Goal: Task Accomplishment & Management: Complete application form

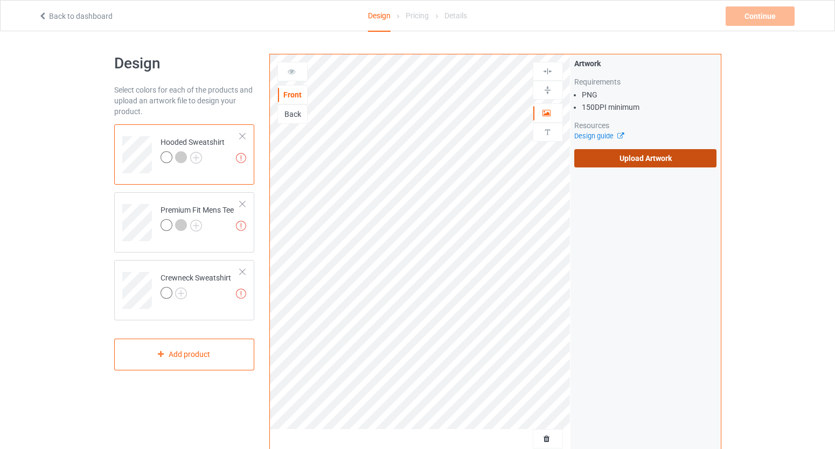
click at [619, 162] on label "Upload Artwork" at bounding box center [645, 158] width 143 height 18
click at [0, 0] on input "Upload Artwork" at bounding box center [0, 0] width 0 height 0
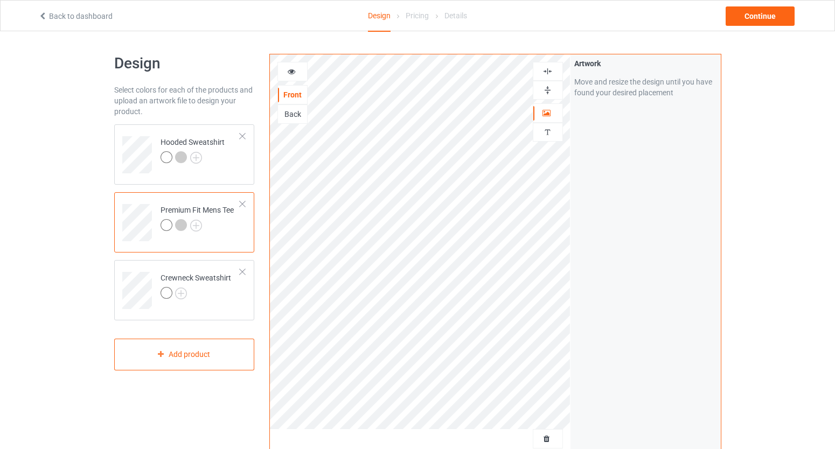
click at [295, 72] on icon at bounding box center [291, 70] width 9 height 8
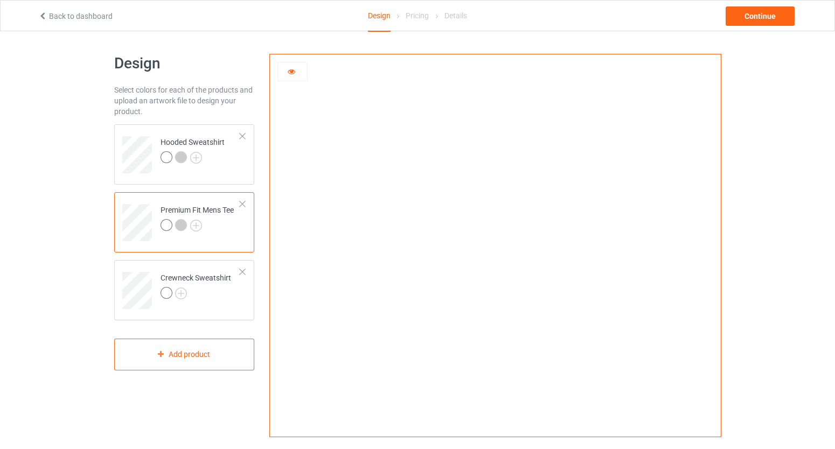
click at [301, 76] on div at bounding box center [292, 71] width 29 height 11
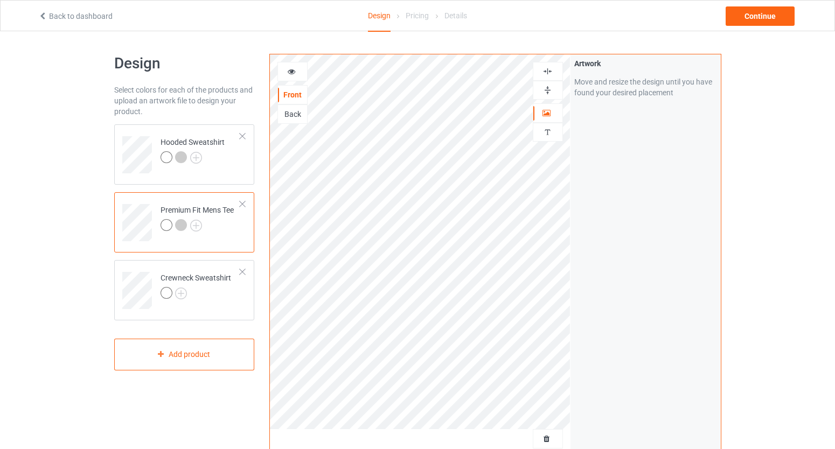
click at [294, 76] on div at bounding box center [292, 71] width 29 height 11
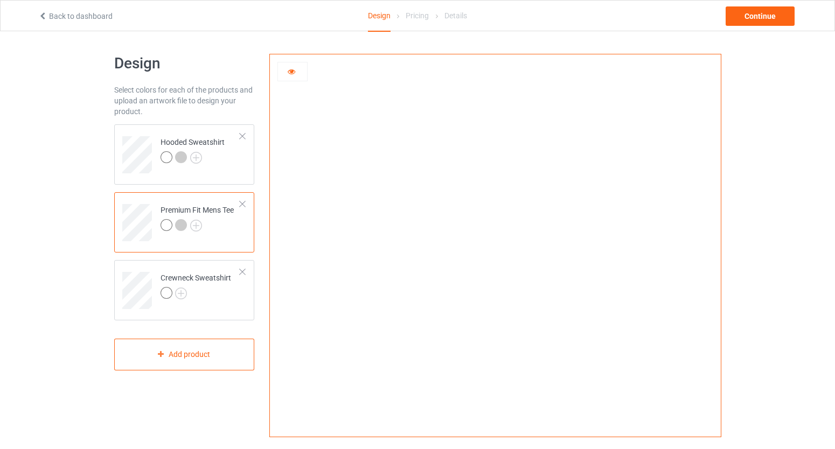
click at [183, 225] on div at bounding box center [181, 225] width 12 height 12
click at [192, 227] on img at bounding box center [196, 226] width 12 height 12
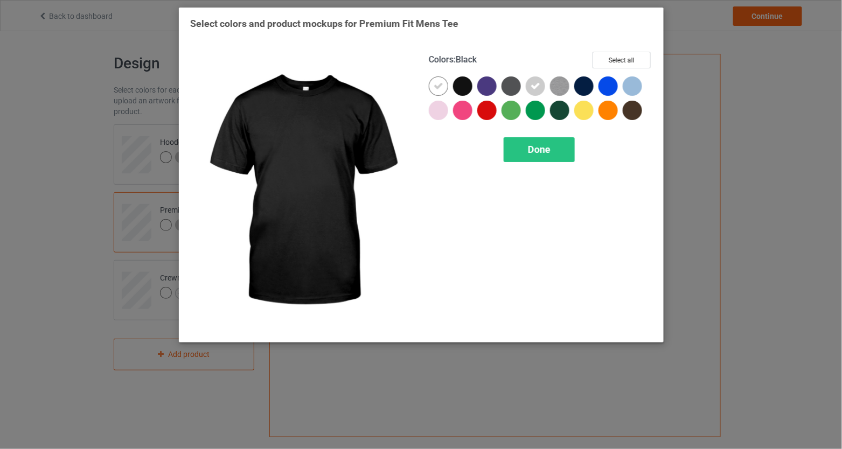
click at [462, 89] on div at bounding box center [462, 86] width 19 height 19
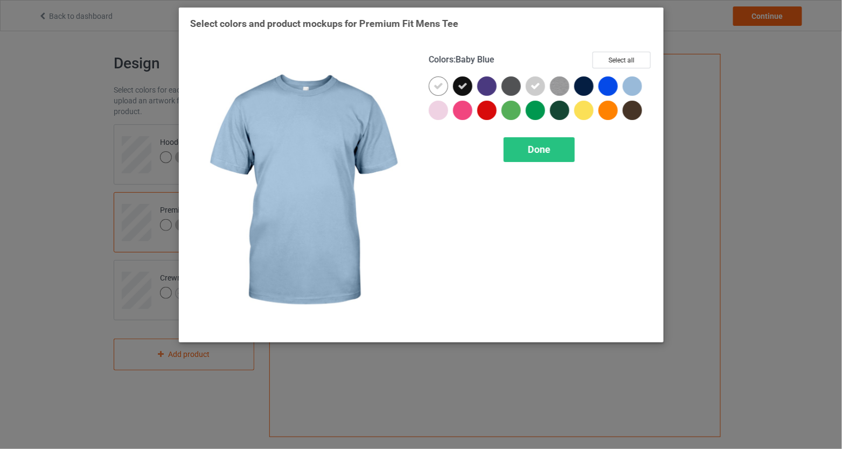
click at [631, 84] on div at bounding box center [632, 86] width 19 height 19
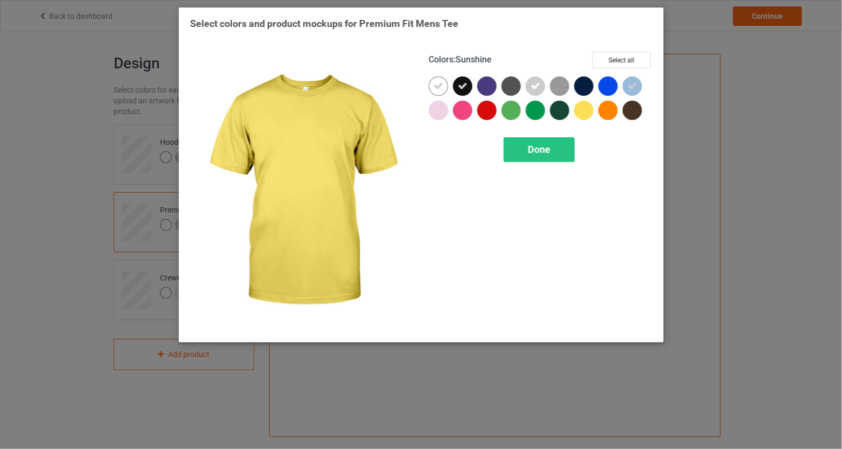
click at [579, 111] on div at bounding box center [583, 110] width 19 height 19
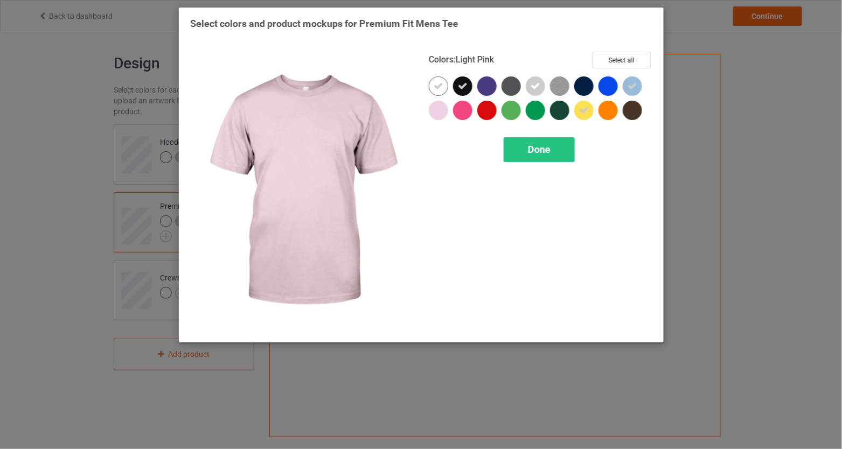
click at [440, 114] on div at bounding box center [438, 110] width 19 height 19
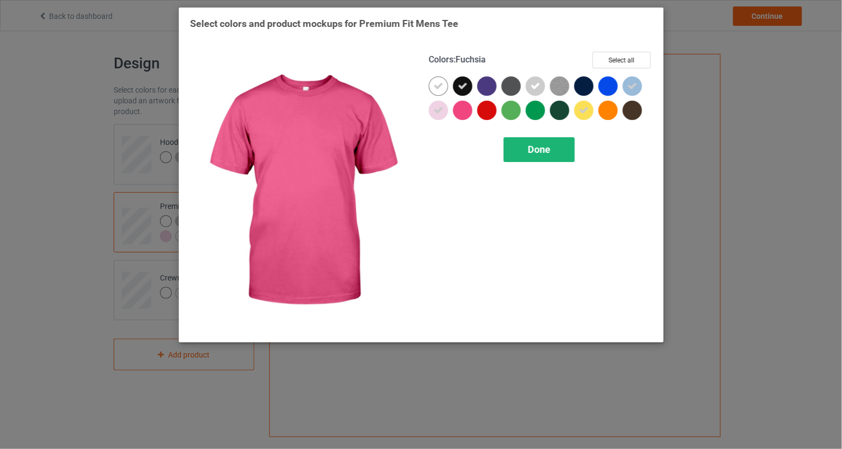
click at [539, 147] on span "Done" at bounding box center [539, 149] width 23 height 11
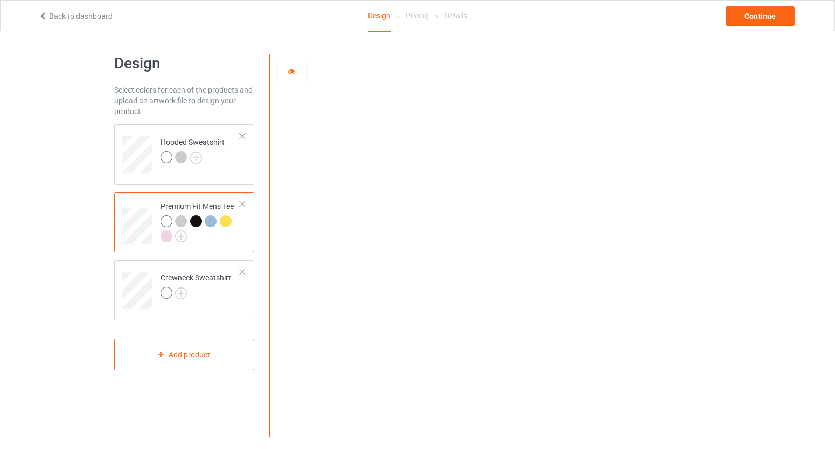
click at [193, 225] on div at bounding box center [196, 222] width 12 height 12
click at [209, 223] on div at bounding box center [211, 222] width 12 height 12
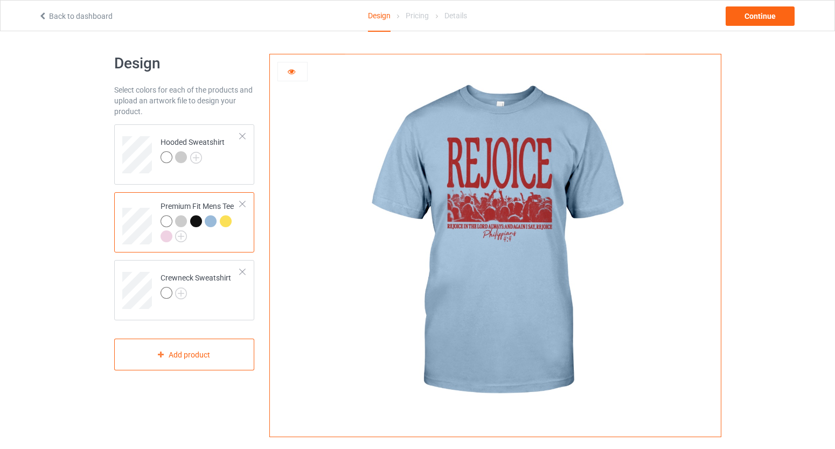
click at [225, 223] on div at bounding box center [226, 222] width 12 height 12
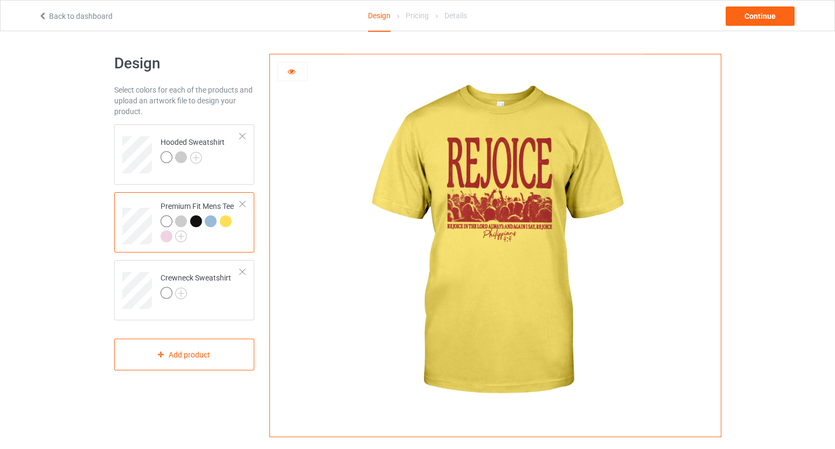
click at [170, 237] on div at bounding box center [167, 237] width 12 height 12
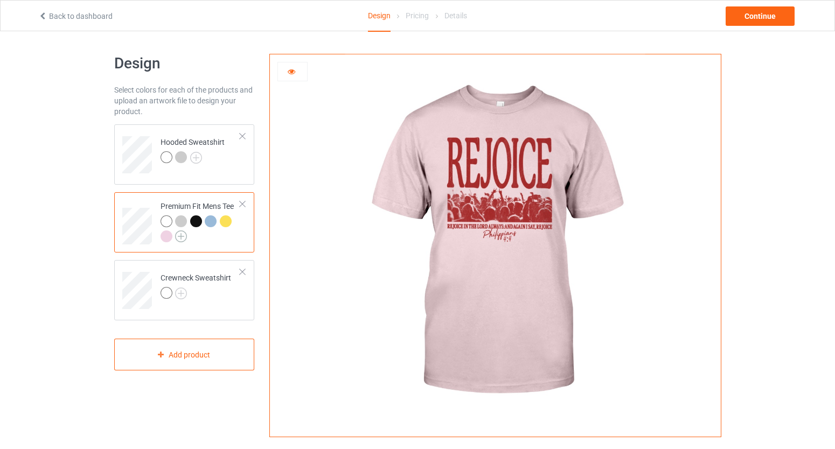
click at [181, 237] on img at bounding box center [181, 237] width 12 height 12
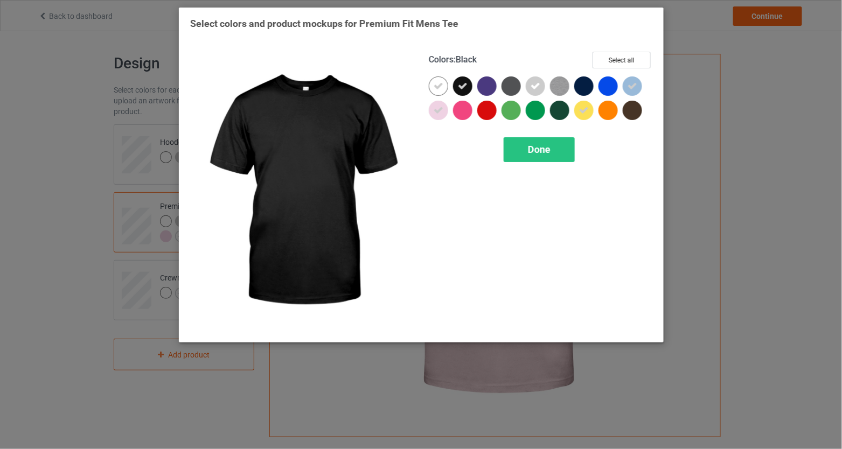
click at [463, 87] on icon at bounding box center [463, 86] width 10 height 10
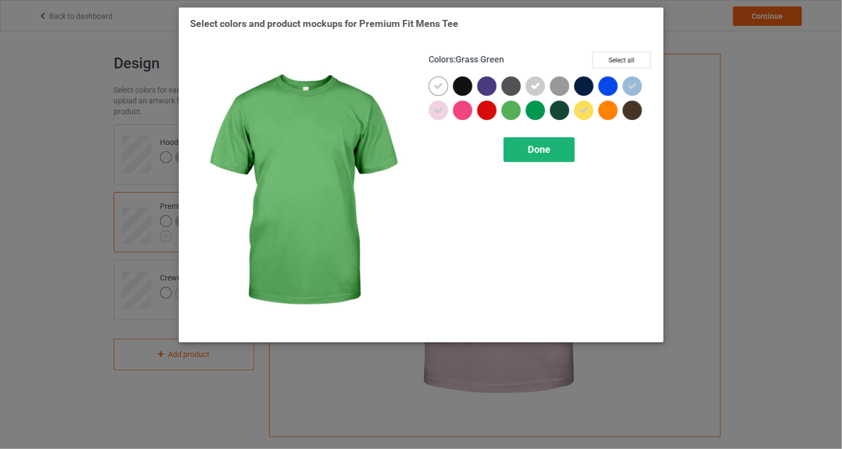
click at [548, 146] on span "Done" at bounding box center [539, 149] width 23 height 11
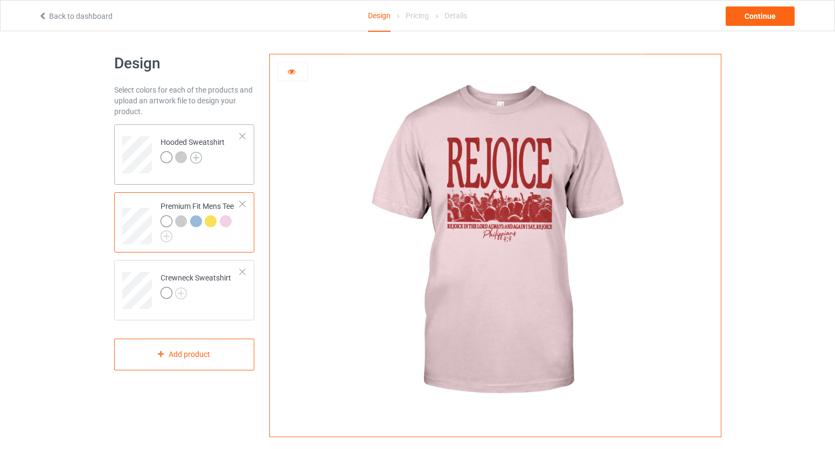
click at [201, 156] on img at bounding box center [196, 158] width 12 height 12
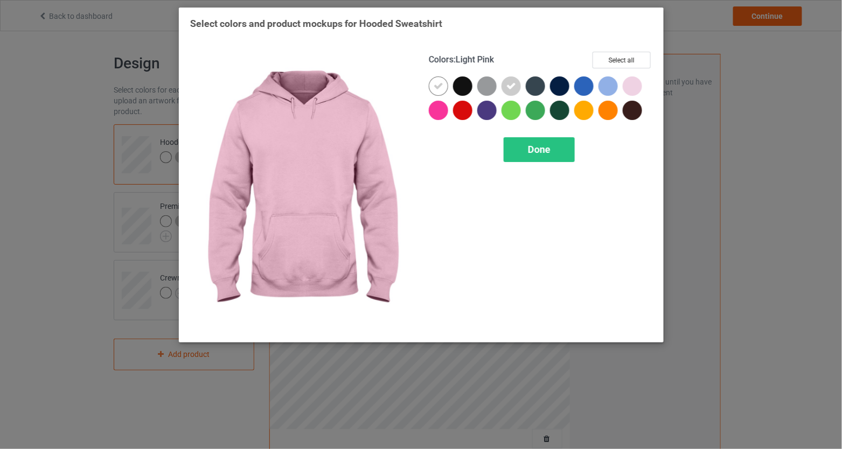
click at [641, 86] on div at bounding box center [632, 86] width 19 height 19
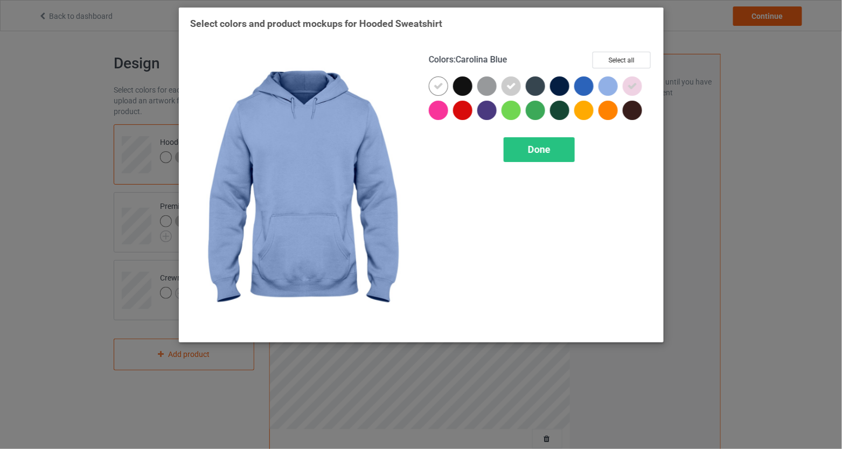
click at [614, 88] on div at bounding box center [608, 86] width 19 height 19
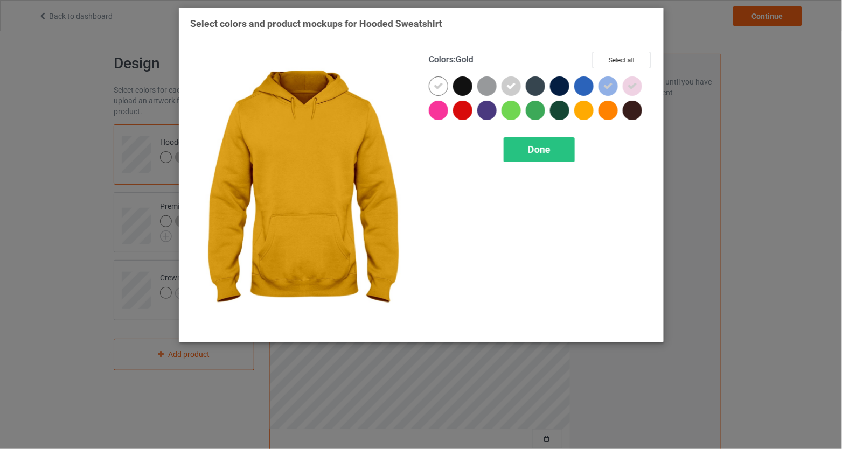
click at [591, 110] on div at bounding box center [583, 110] width 19 height 19
click at [543, 148] on span "Done" at bounding box center [539, 149] width 23 height 11
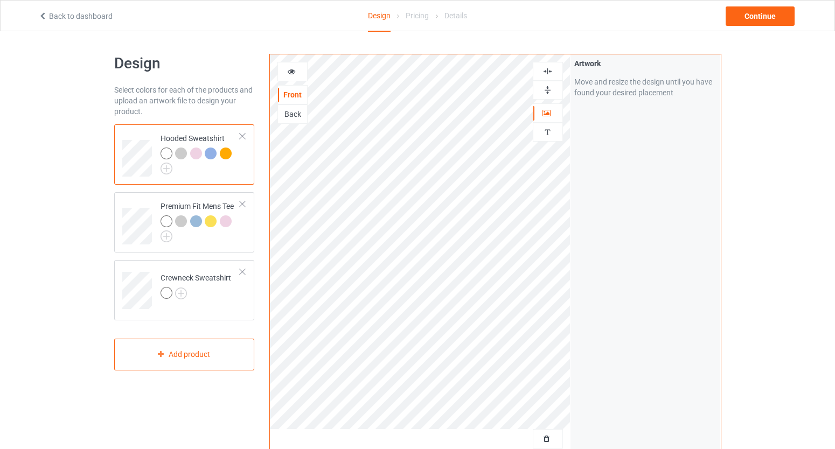
click at [224, 157] on div at bounding box center [226, 154] width 12 height 12
click at [296, 74] on div at bounding box center [292, 71] width 29 height 11
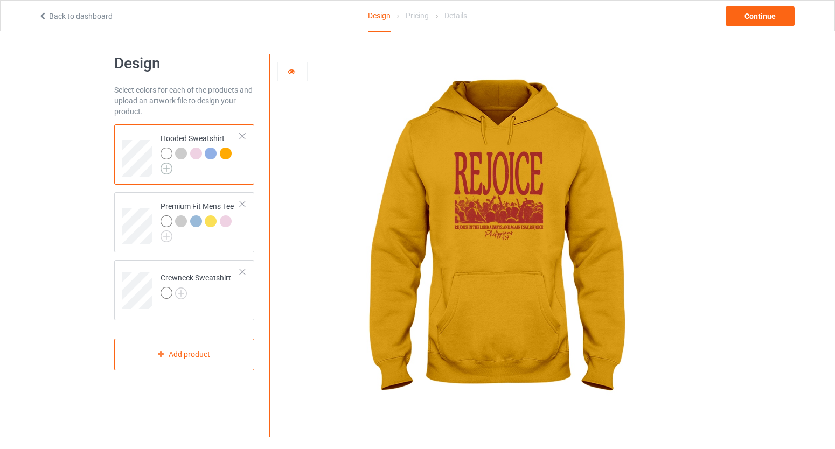
click at [168, 170] on img at bounding box center [167, 169] width 12 height 12
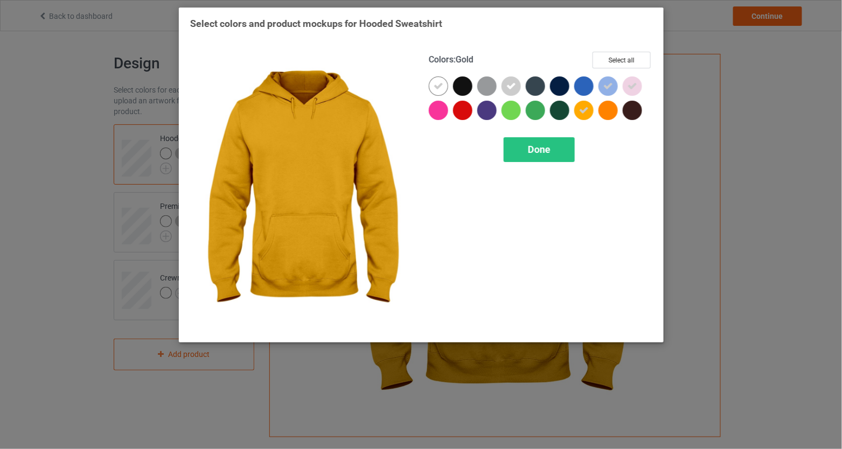
click at [585, 114] on icon at bounding box center [584, 111] width 10 height 10
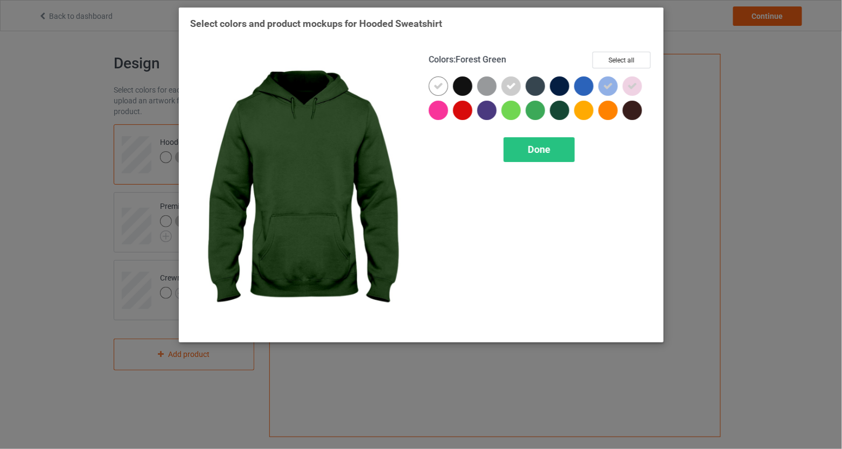
click at [537, 158] on div "Done" at bounding box center [539, 149] width 71 height 25
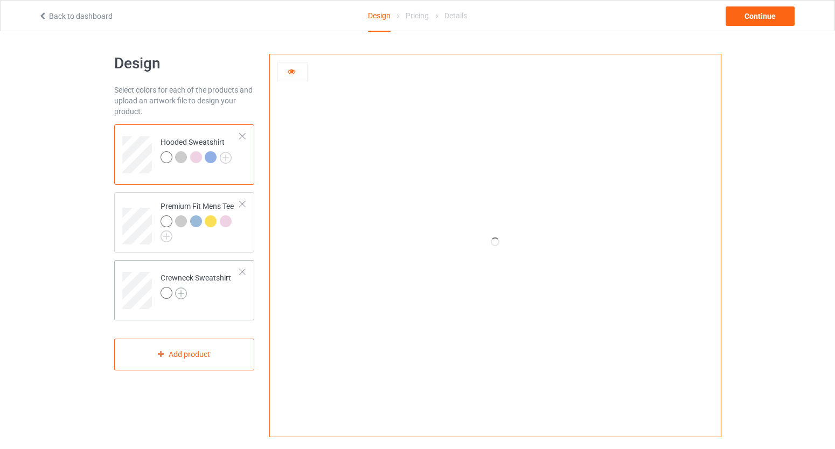
click at [181, 294] on img at bounding box center [181, 294] width 12 height 12
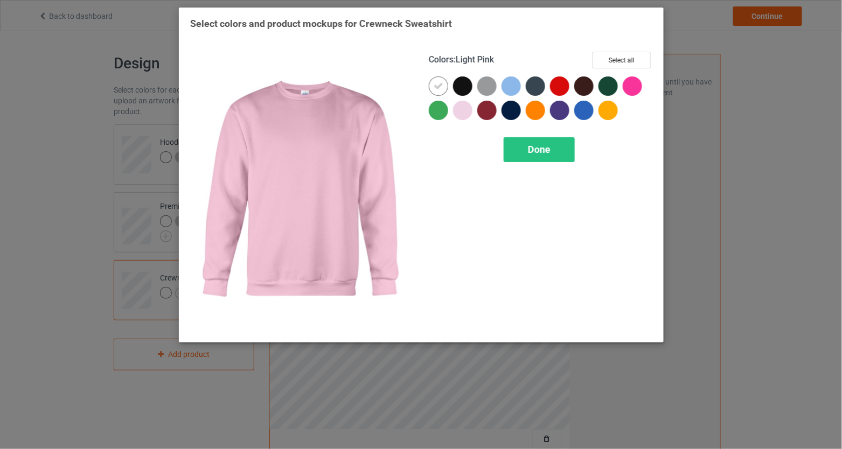
click at [471, 104] on div at bounding box center [465, 113] width 24 height 24
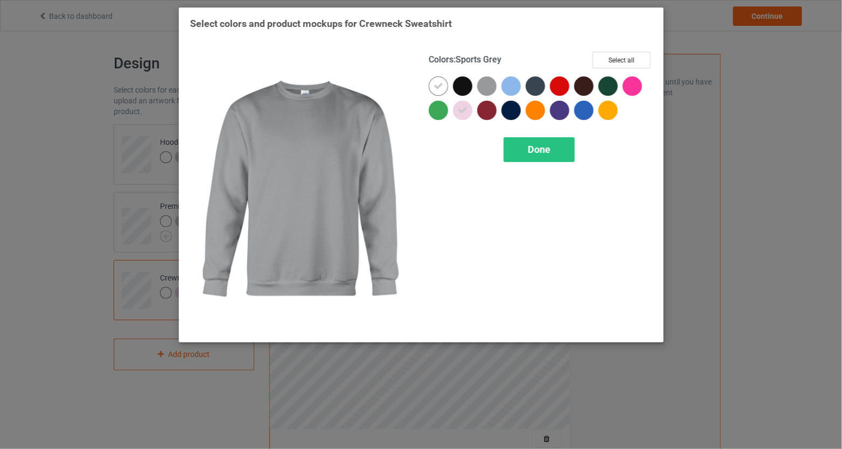
click at [496, 82] on div at bounding box center [489, 89] width 24 height 24
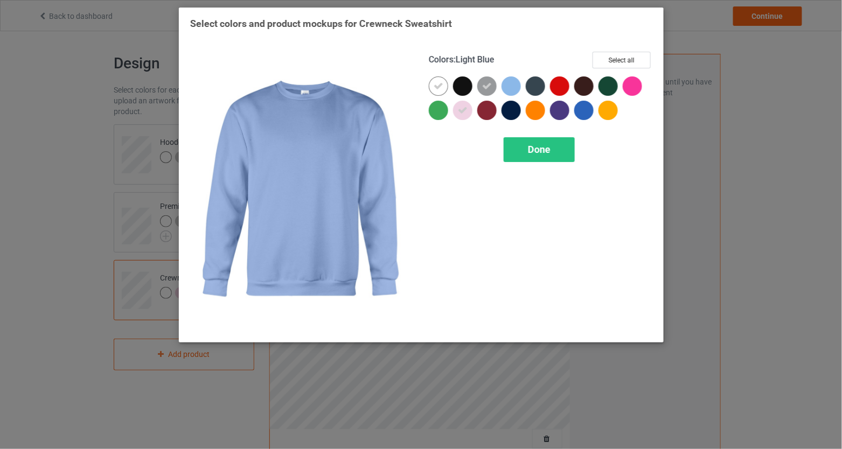
drag, startPoint x: 503, startPoint y: 86, endPoint x: 540, endPoint y: 98, distance: 38.5
click at [503, 86] on div at bounding box center [511, 86] width 19 height 19
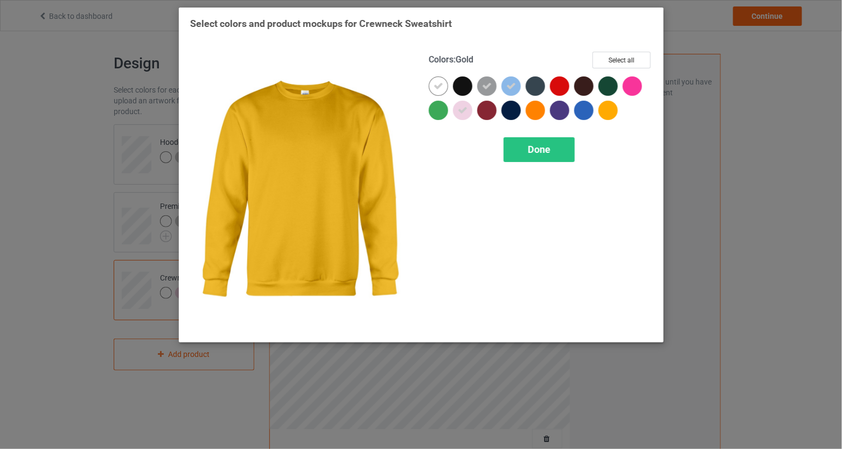
click at [613, 114] on div at bounding box center [608, 110] width 19 height 19
click at [523, 160] on div "Done" at bounding box center [539, 149] width 71 height 25
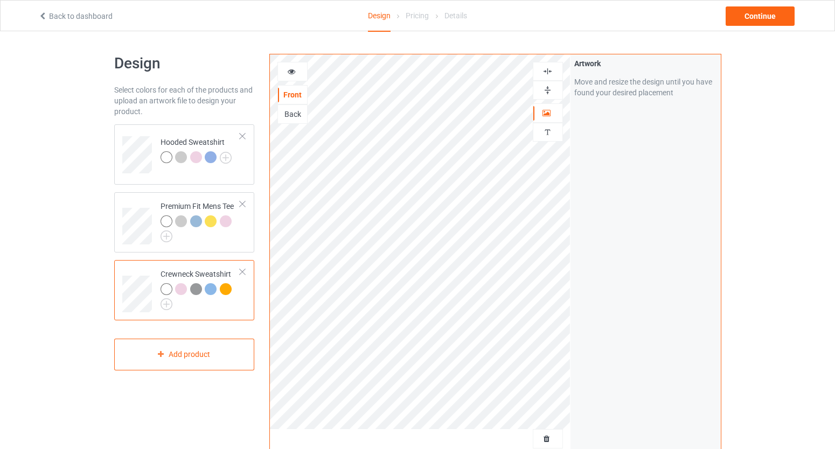
click at [199, 290] on div at bounding box center [196, 289] width 12 height 12
click at [297, 72] on div at bounding box center [292, 71] width 29 height 11
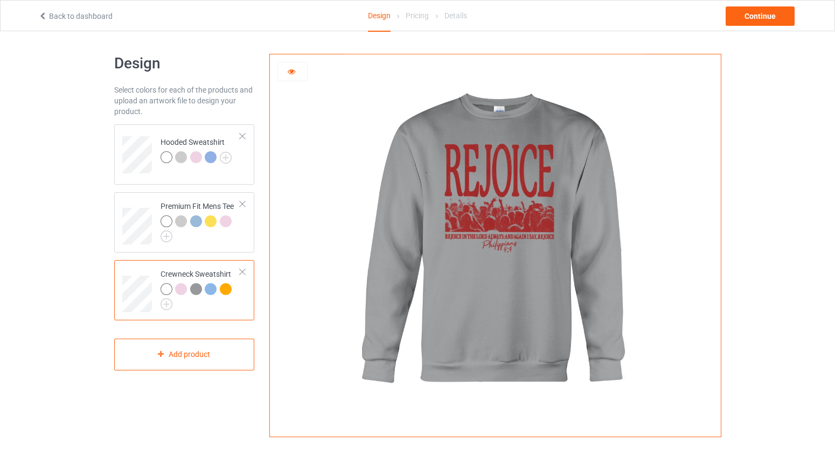
click at [297, 72] on div at bounding box center [292, 71] width 29 height 11
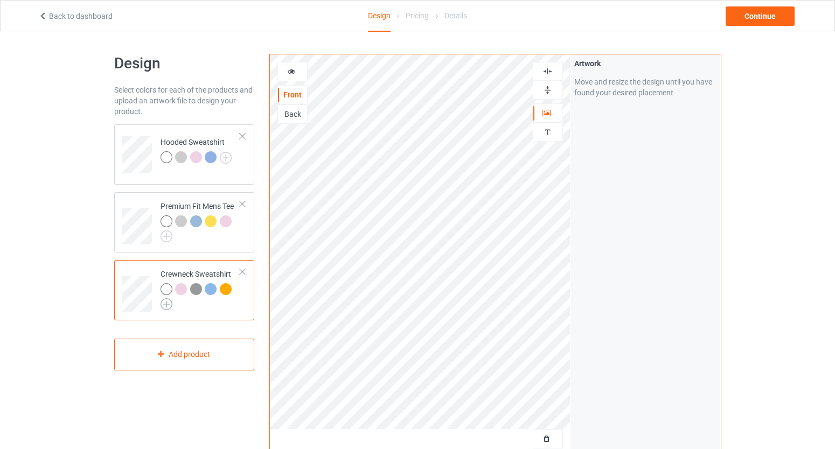
click at [170, 302] on img at bounding box center [167, 305] width 12 height 12
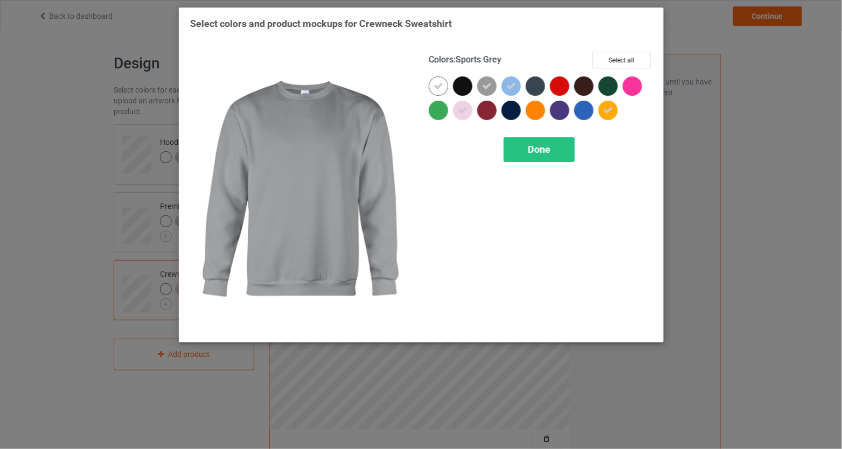
click at [492, 82] on div at bounding box center [486, 86] width 19 height 19
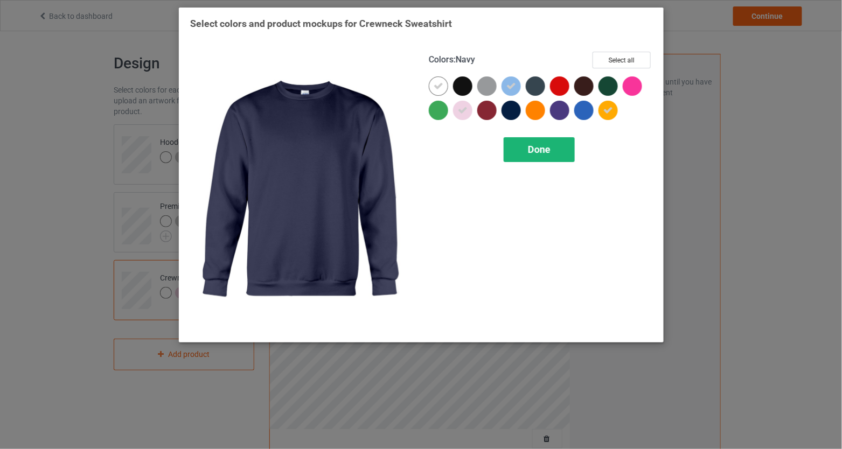
click at [532, 144] on span "Done" at bounding box center [539, 149] width 23 height 11
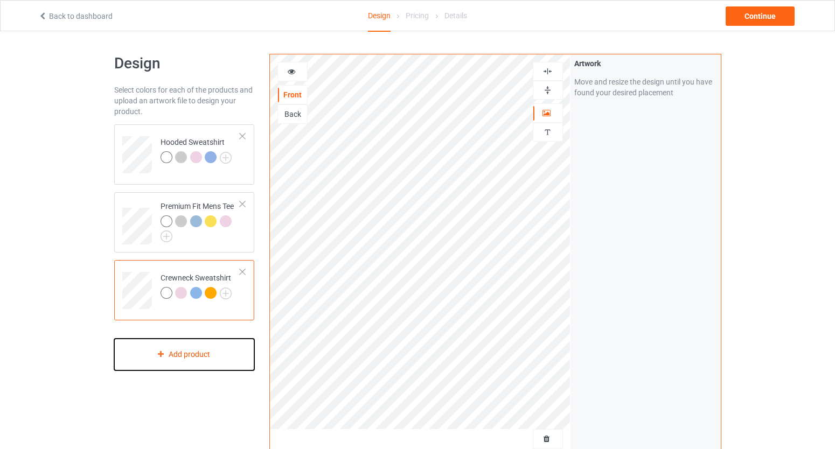
click at [207, 363] on div "Add product" at bounding box center [184, 355] width 141 height 32
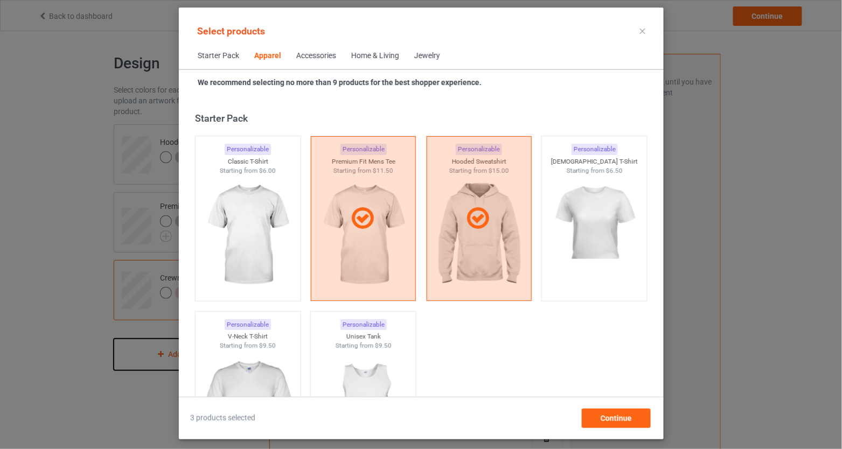
scroll to position [401, 0]
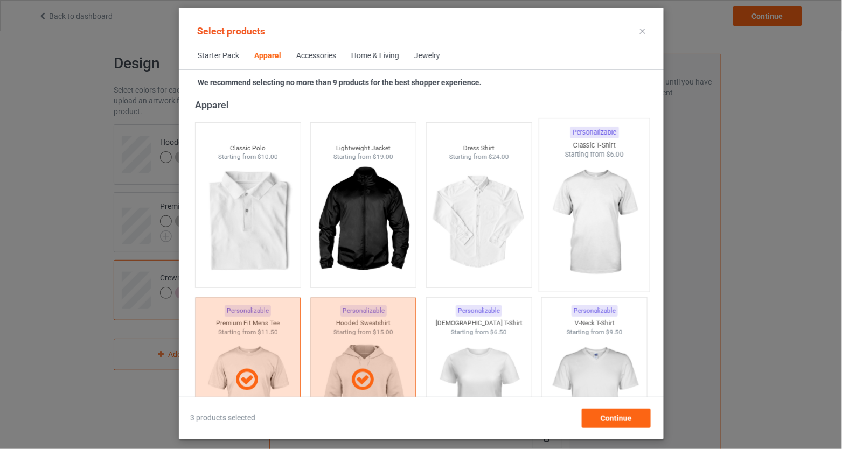
click at [565, 247] on img at bounding box center [594, 222] width 101 height 127
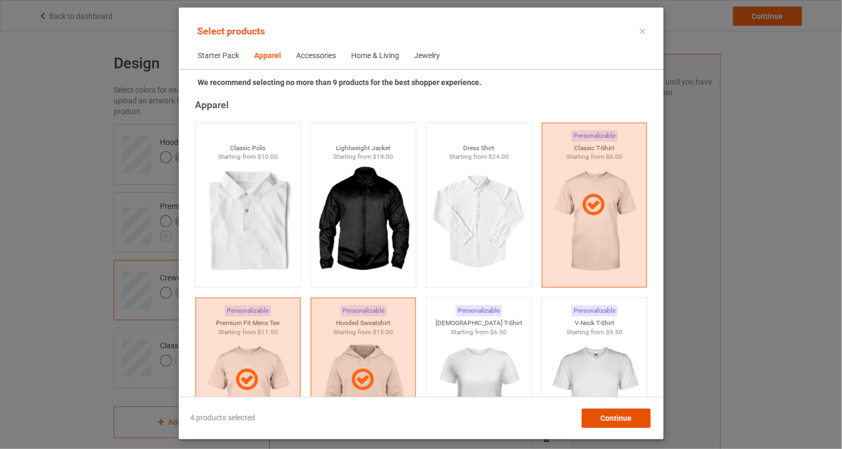
click at [610, 411] on div "Continue" at bounding box center [615, 418] width 69 height 19
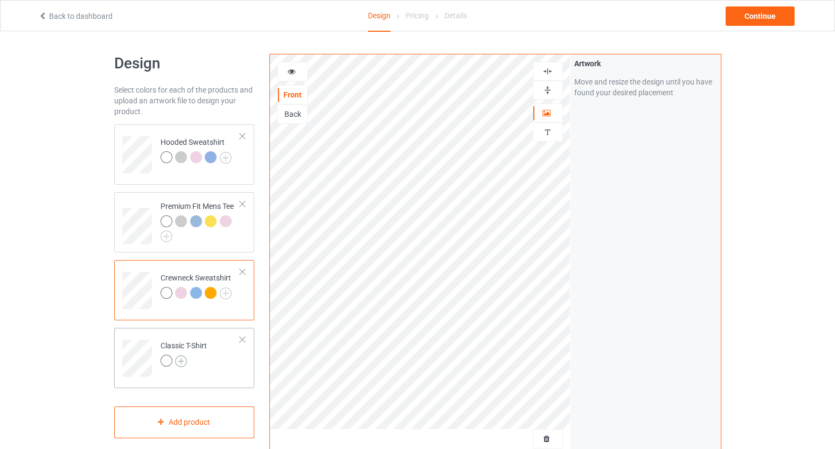
click at [178, 356] on img at bounding box center [181, 362] width 12 height 12
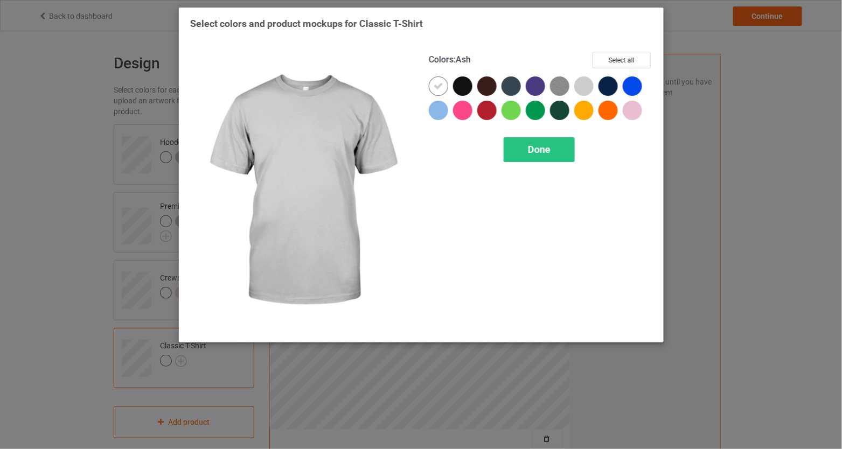
click at [581, 101] on div at bounding box center [583, 110] width 19 height 19
click at [587, 73] on div "Colors : Ash Select all" at bounding box center [541, 64] width 224 height 25
click at [587, 94] on div at bounding box center [583, 86] width 19 height 19
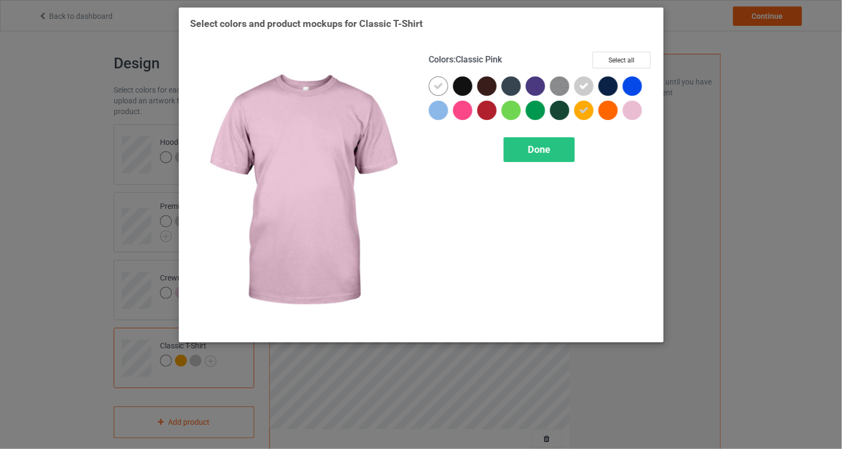
click at [629, 110] on div at bounding box center [632, 110] width 19 height 19
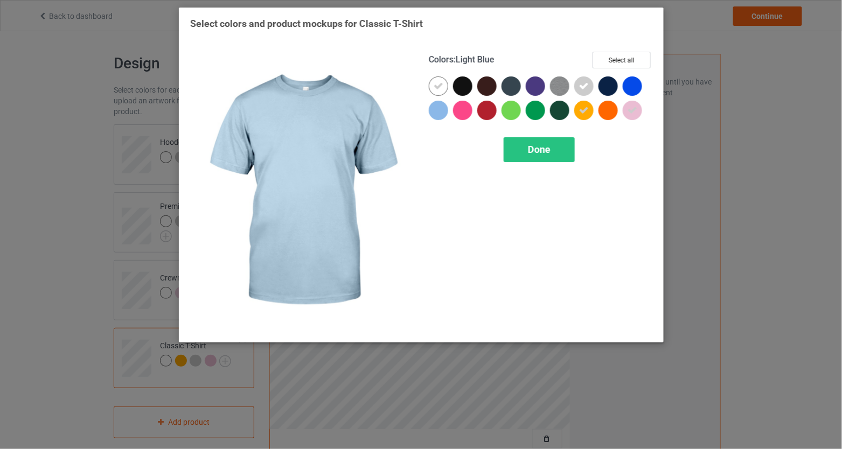
click at [439, 112] on div at bounding box center [438, 110] width 19 height 19
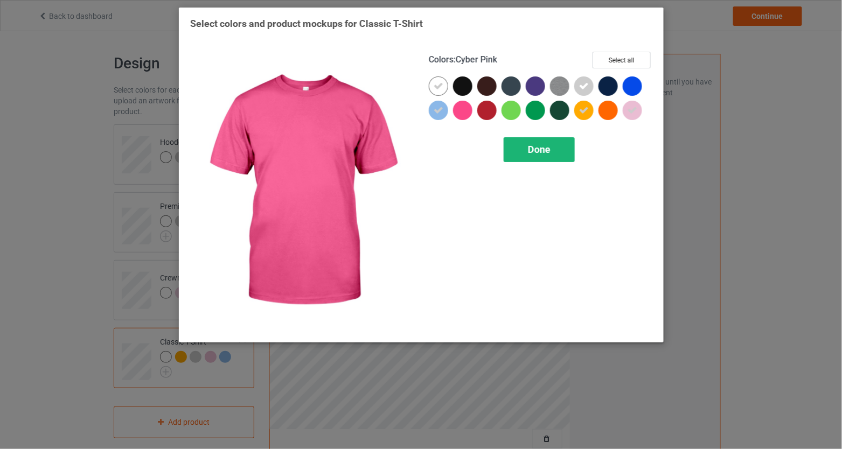
click at [532, 147] on span "Done" at bounding box center [539, 149] width 23 height 11
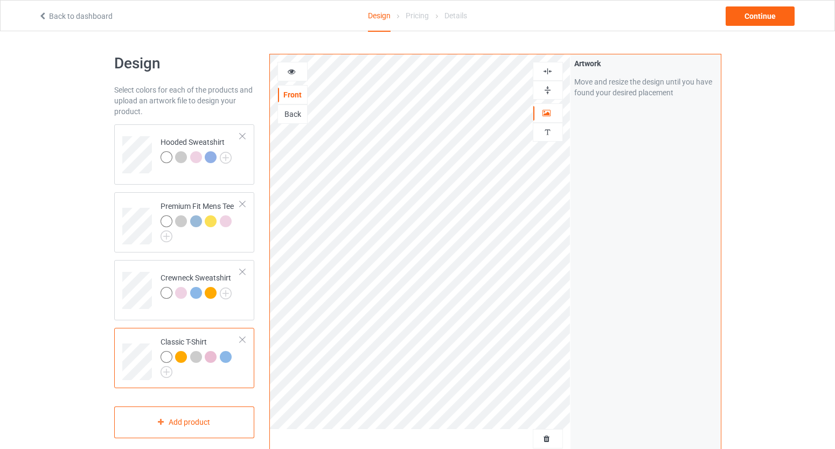
click at [182, 357] on div at bounding box center [181, 357] width 12 height 12
click at [296, 74] on div at bounding box center [292, 71] width 29 height 11
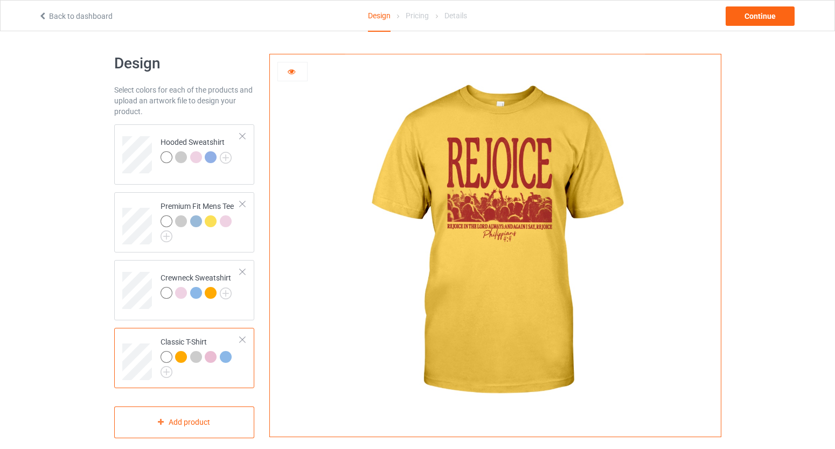
click at [296, 74] on div at bounding box center [292, 71] width 29 height 11
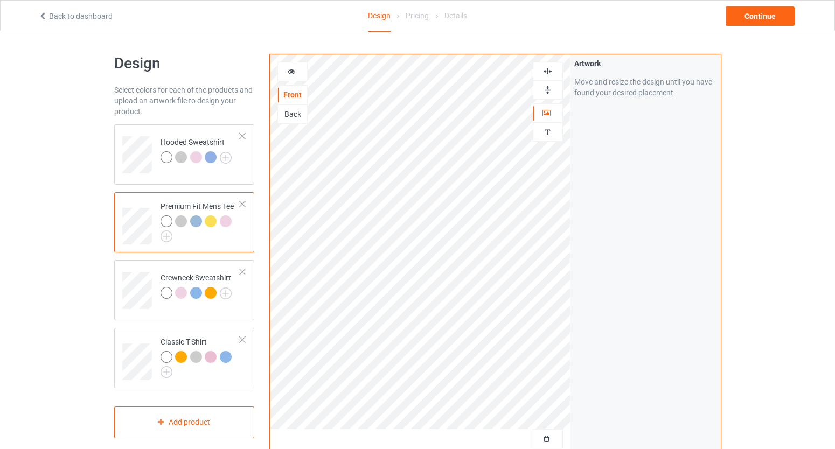
click at [301, 68] on div at bounding box center [292, 71] width 29 height 11
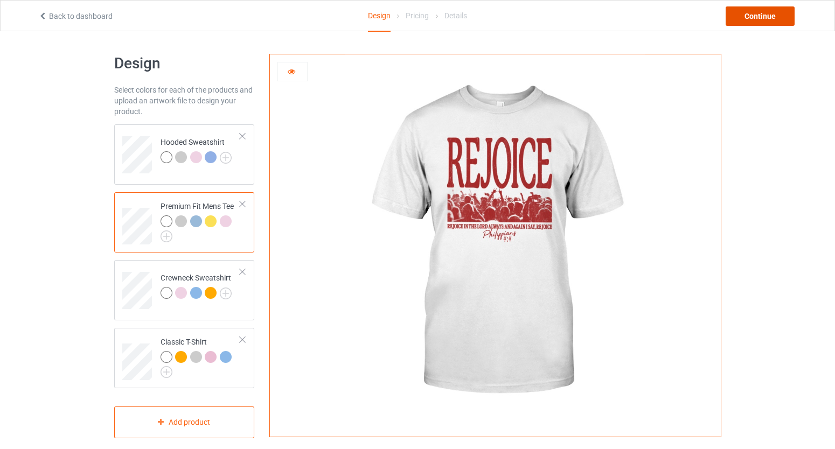
click at [756, 24] on div "Continue" at bounding box center [760, 15] width 69 height 19
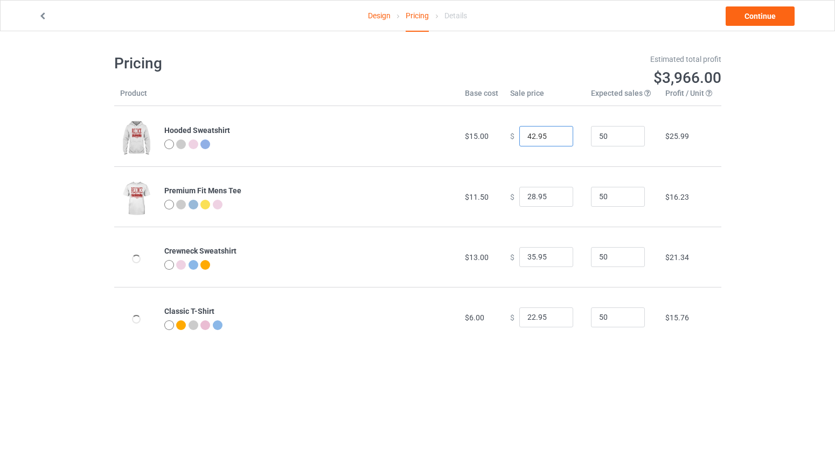
drag, startPoint x: 531, startPoint y: 135, endPoint x: 516, endPoint y: 137, distance: 14.6
click at [519, 137] on input "42.95" at bounding box center [546, 136] width 54 height 20
type input "38.95"
click at [529, 194] on input "28.95" at bounding box center [546, 197] width 54 height 20
type input "23.95"
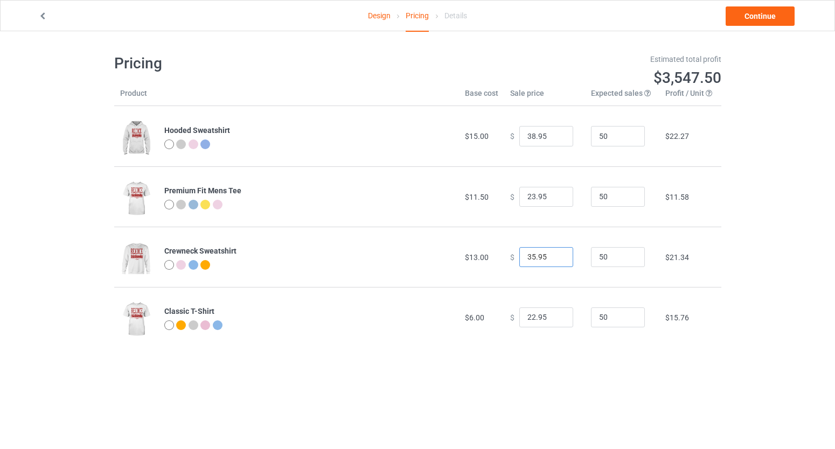
click at [525, 260] on input "35.95" at bounding box center [546, 257] width 54 height 20
type input "32.95"
drag, startPoint x: 524, startPoint y: 317, endPoint x: 531, endPoint y: 316, distance: 7.1
click at [531, 316] on input "22.95" at bounding box center [546, 318] width 54 height 20
type input "19.95"
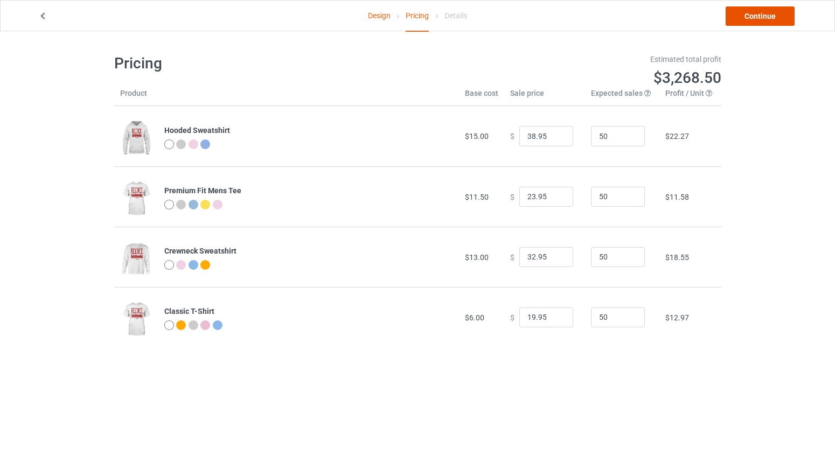
click at [761, 8] on link "Continue" at bounding box center [760, 15] width 69 height 19
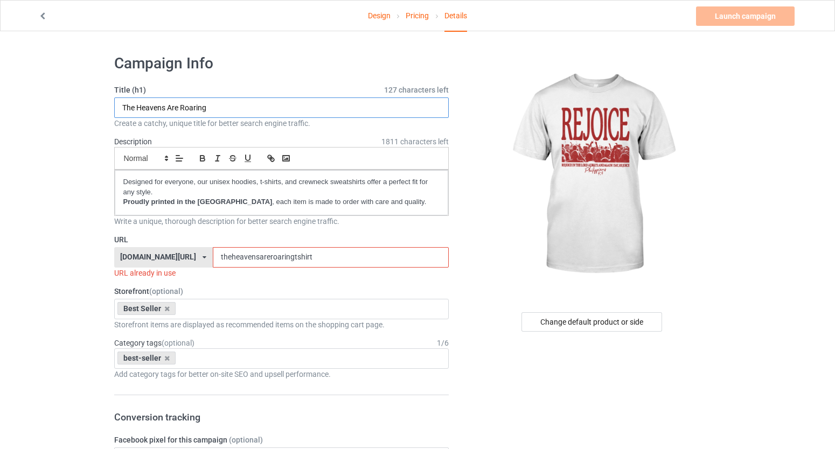
drag, startPoint x: 218, startPoint y: 106, endPoint x: 79, endPoint y: 100, distance: 138.6
drag, startPoint x: 158, startPoint y: 108, endPoint x: 115, endPoint y: 105, distance: 42.7
click at [115, 105] on input "Rejoice" at bounding box center [281, 108] width 335 height 20
type input "Rejoice"
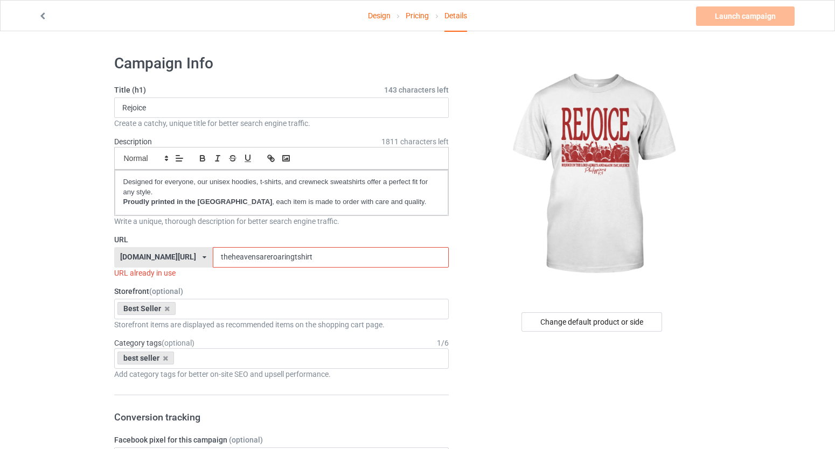
drag, startPoint x: 362, startPoint y: 254, endPoint x: 248, endPoint y: 254, distance: 114.2
click at [248, 254] on div "[DOMAIN_NAME][URL] [DOMAIN_NAME][URL] [DOMAIN_NAME][URL] [DOMAIN_NAME][URL] 5ca…" at bounding box center [281, 257] width 335 height 20
paste input "Rejoice"
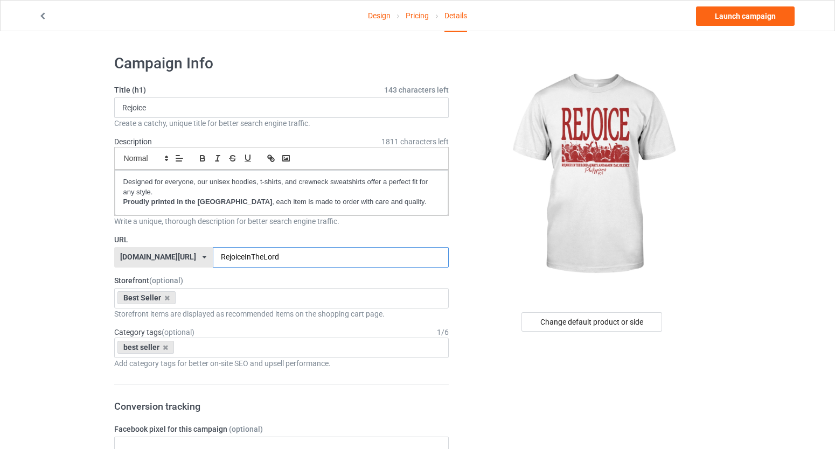
type input "RejoiceInTheLord"
click at [257, 110] on input "Rejoice" at bounding box center [281, 108] width 335 height 20
type input "Rejoice In The Lord Always"
click at [334, 257] on input "RejoiceInTheLord" at bounding box center [331, 257] width 236 height 20
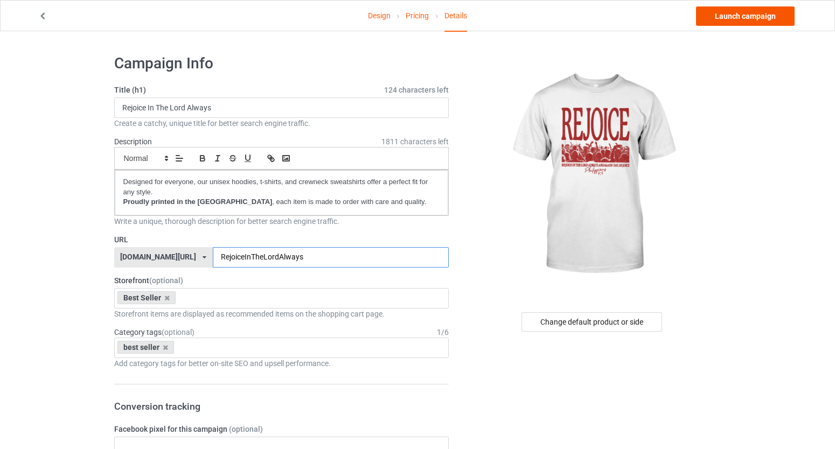
type input "RejoiceInTheLordAlways"
click at [750, 19] on link "Launch campaign" at bounding box center [745, 15] width 99 height 19
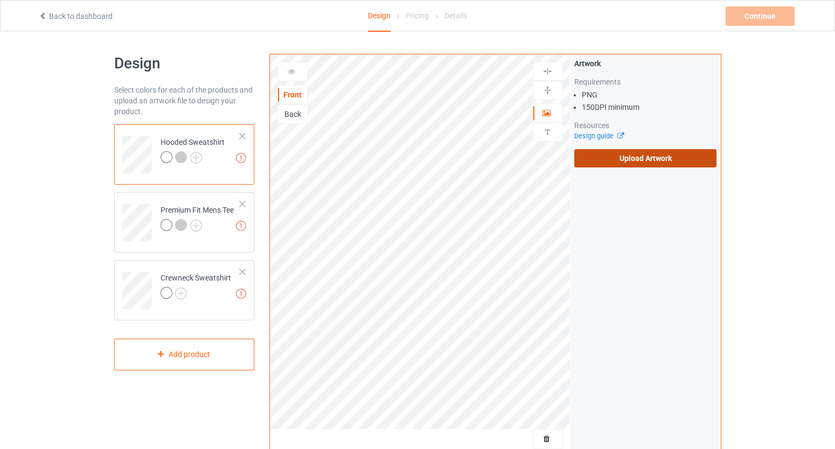
click at [605, 167] on label "Upload Artwork" at bounding box center [645, 158] width 143 height 18
click at [0, 0] on input "Upload Artwork" at bounding box center [0, 0] width 0 height 0
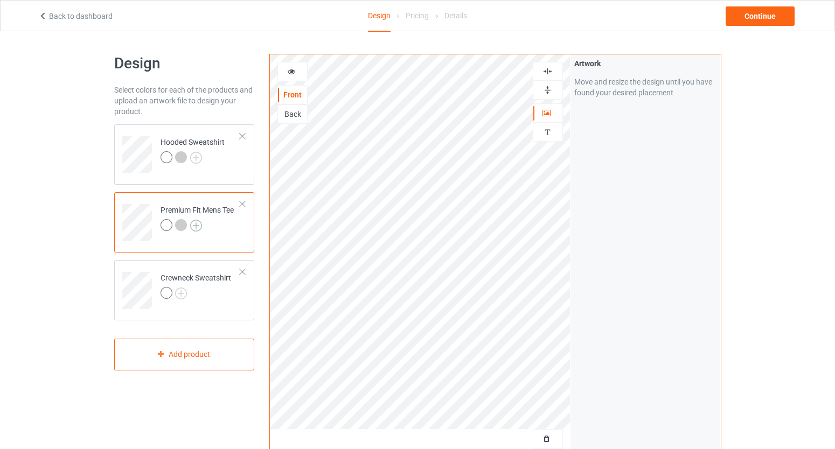
click at [199, 222] on img at bounding box center [196, 226] width 12 height 12
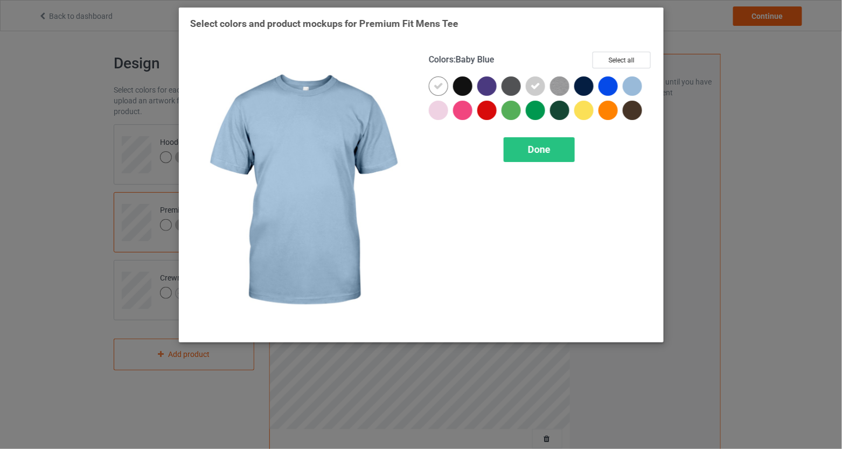
click at [629, 86] on div at bounding box center [632, 86] width 19 height 19
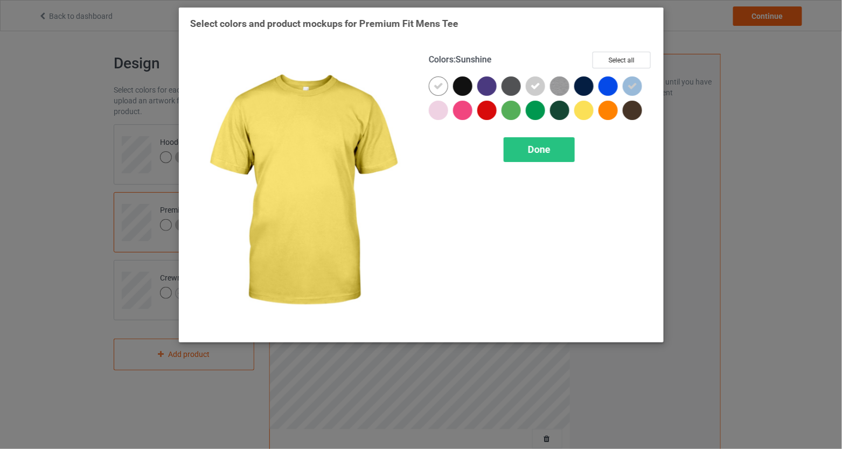
drag, startPoint x: 591, startPoint y: 108, endPoint x: 483, endPoint y: 115, distance: 108.0
click at [590, 108] on div at bounding box center [583, 110] width 19 height 19
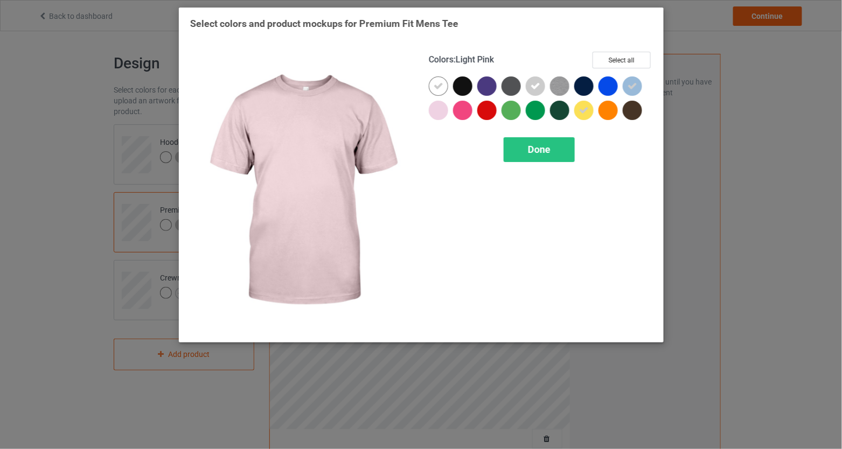
click at [445, 108] on div at bounding box center [438, 110] width 19 height 19
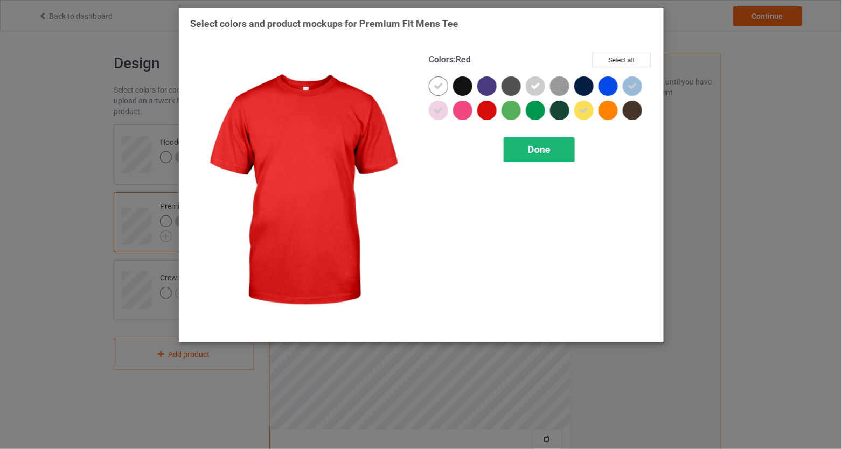
click at [543, 141] on div "Done" at bounding box center [539, 149] width 71 height 25
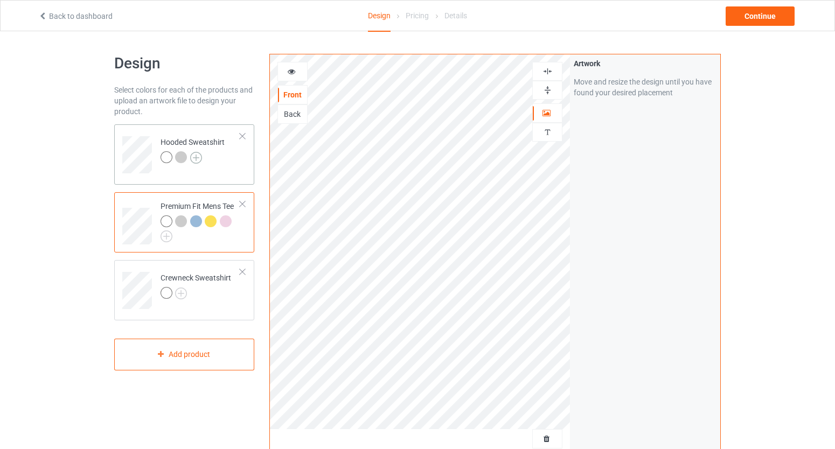
click at [195, 158] on img at bounding box center [196, 158] width 12 height 12
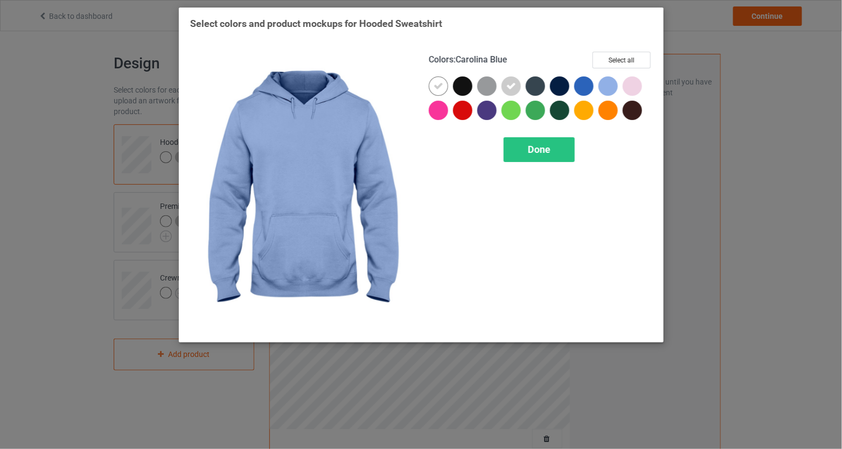
drag, startPoint x: 612, startPoint y: 86, endPoint x: 622, endPoint y: 88, distance: 9.8
click at [612, 86] on div at bounding box center [608, 86] width 19 height 19
click at [645, 89] on div at bounding box center [635, 89] width 24 height 24
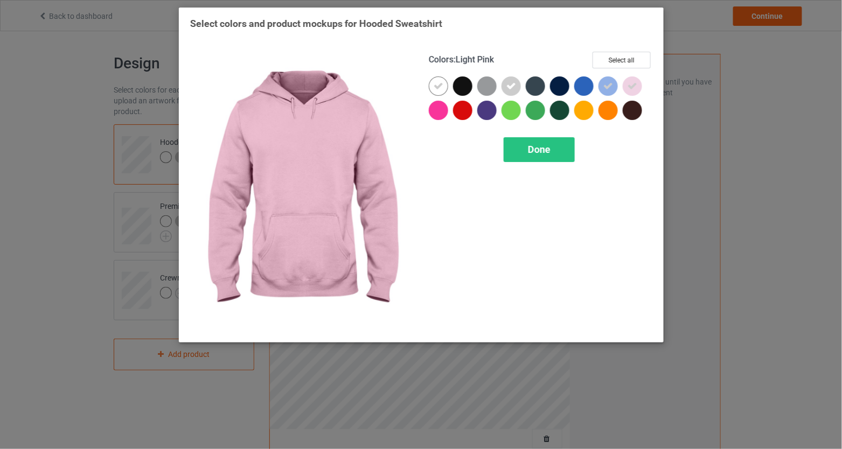
click at [643, 89] on div at bounding box center [635, 89] width 24 height 24
click at [634, 89] on div at bounding box center [632, 86] width 19 height 19
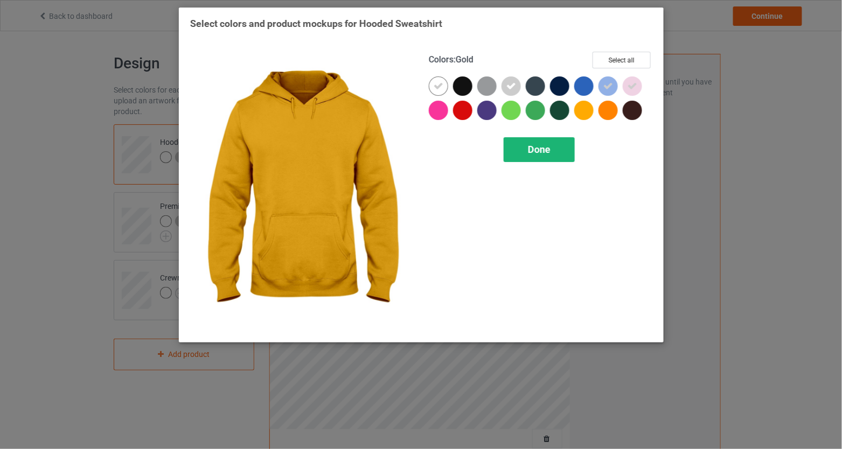
click at [553, 144] on div "Done" at bounding box center [539, 149] width 71 height 25
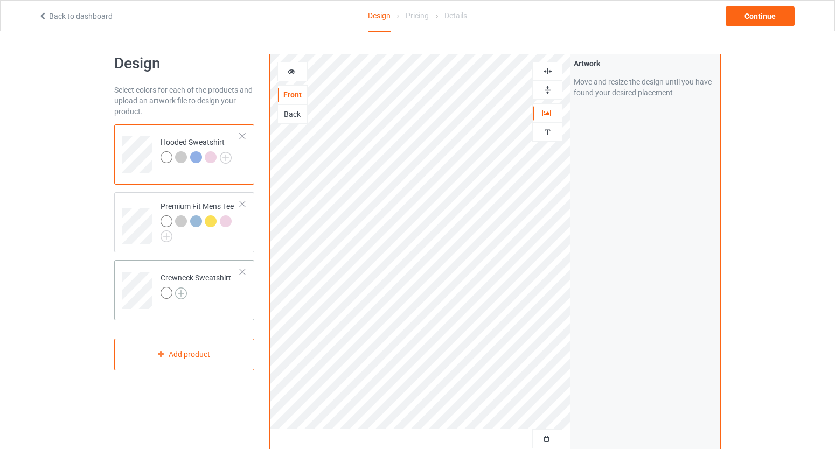
click at [183, 291] on img at bounding box center [181, 294] width 12 height 12
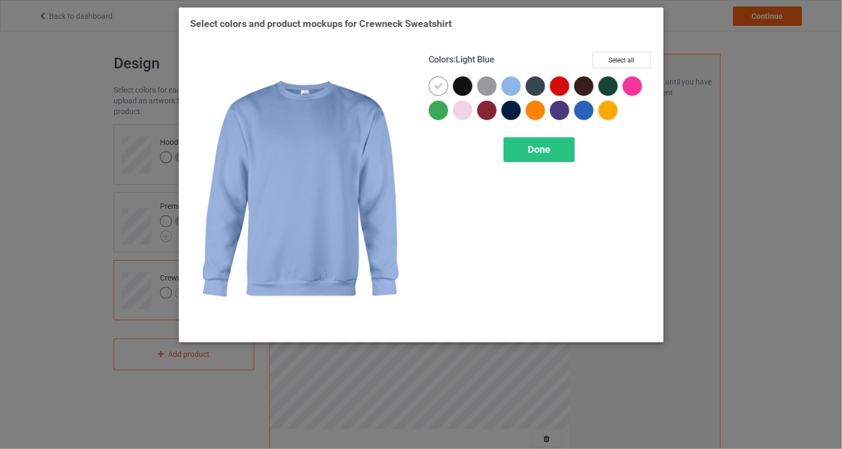
click at [506, 90] on div at bounding box center [511, 86] width 19 height 19
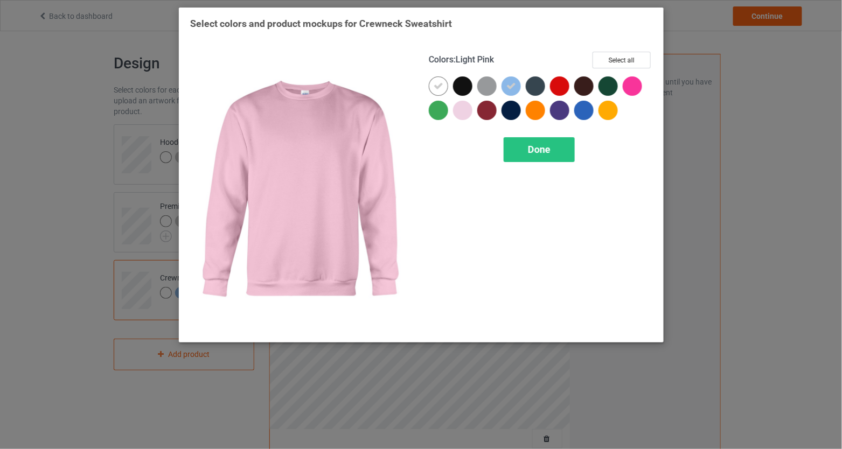
click at [467, 112] on div at bounding box center [462, 110] width 19 height 19
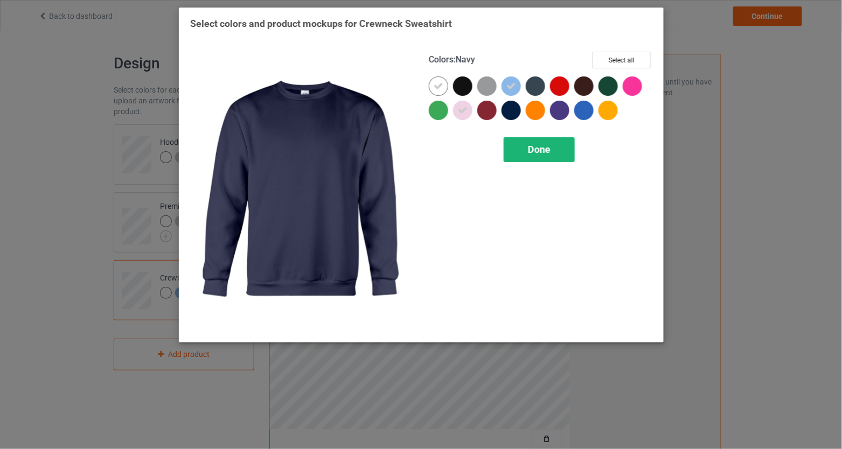
click at [543, 146] on span "Done" at bounding box center [539, 149] width 23 height 11
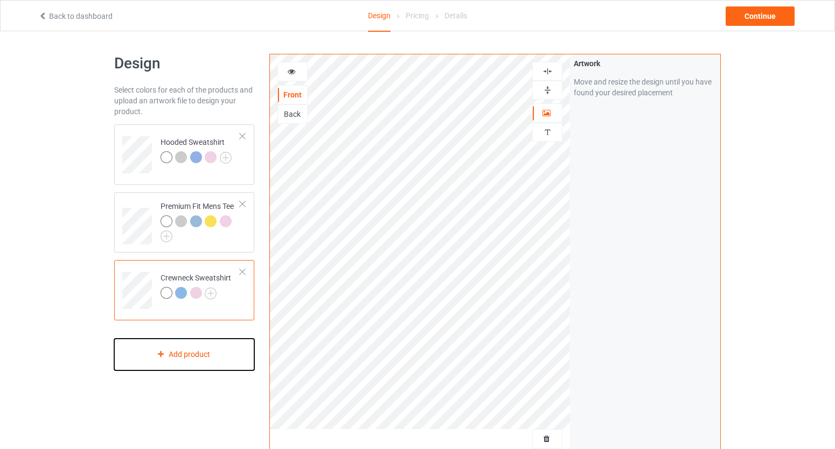
click at [195, 360] on div "Add product" at bounding box center [184, 355] width 141 height 32
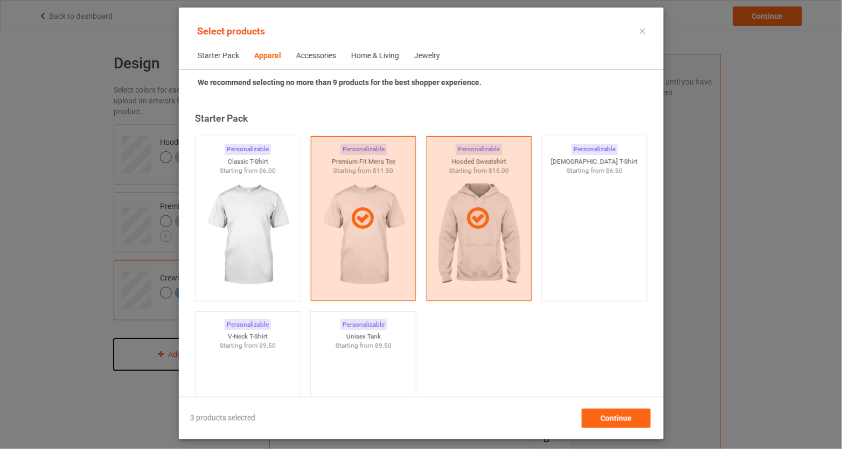
scroll to position [401, 0]
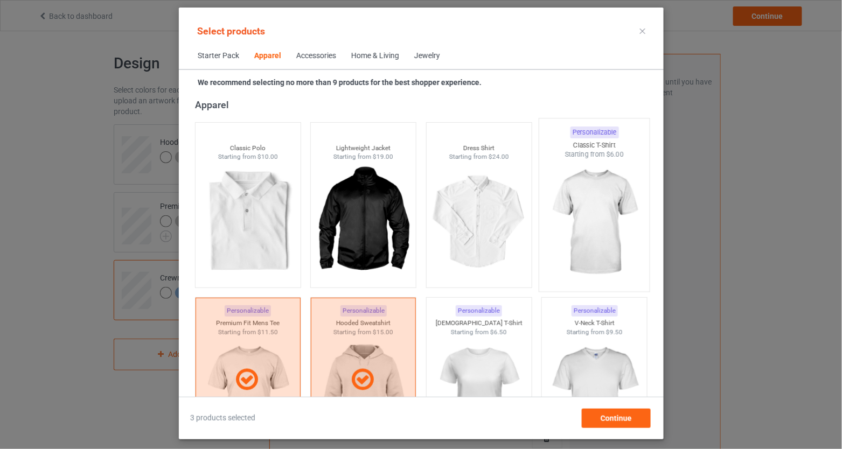
click at [579, 214] on img at bounding box center [594, 222] width 101 height 127
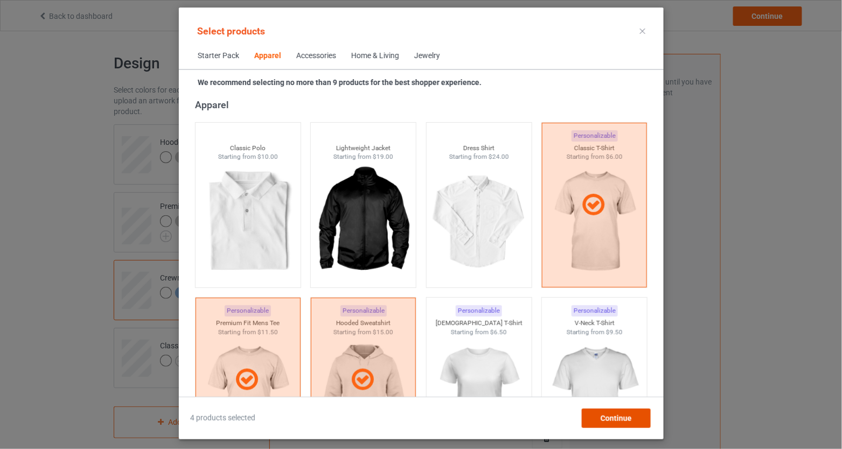
drag, startPoint x: 620, startPoint y: 412, endPoint x: 613, endPoint y: 411, distance: 7.2
click at [613, 411] on div "Continue" at bounding box center [615, 418] width 69 height 19
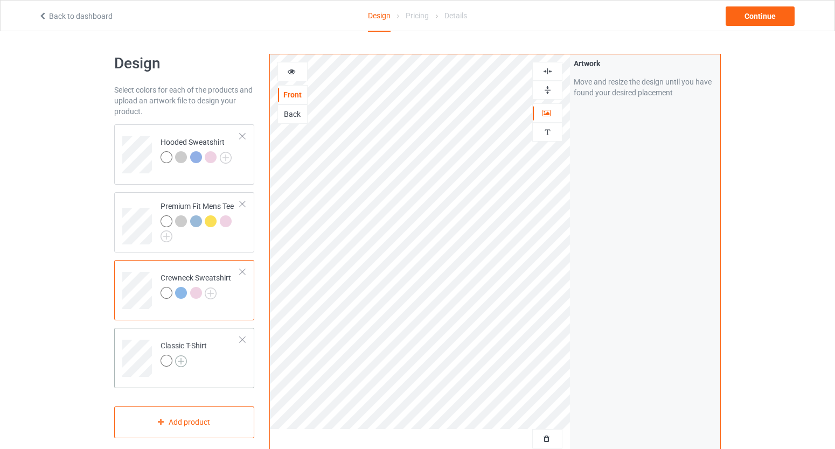
click at [183, 360] on img at bounding box center [181, 362] width 12 height 12
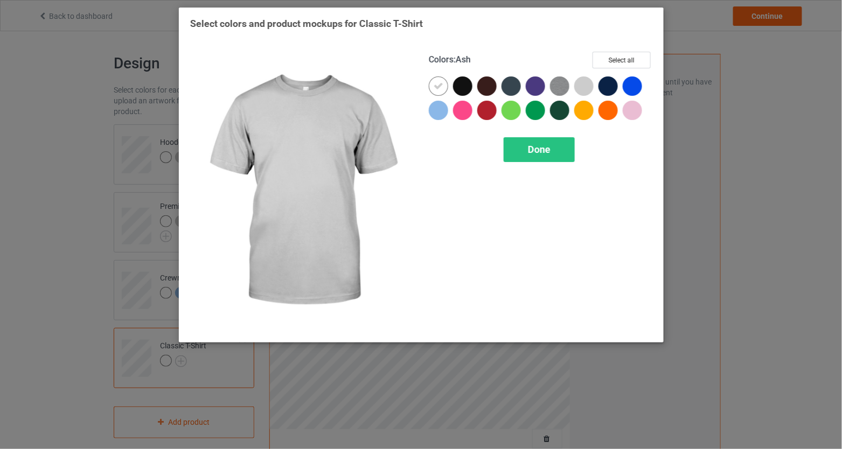
click at [581, 88] on div at bounding box center [583, 86] width 19 height 19
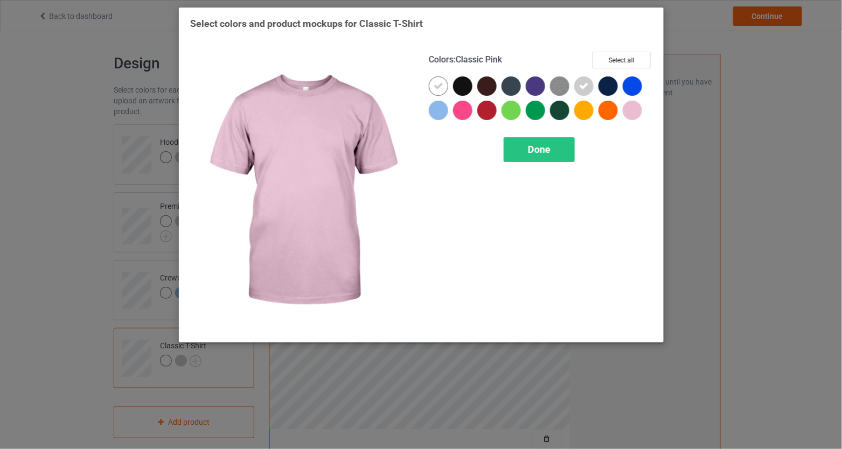
click at [635, 114] on div at bounding box center [632, 110] width 19 height 19
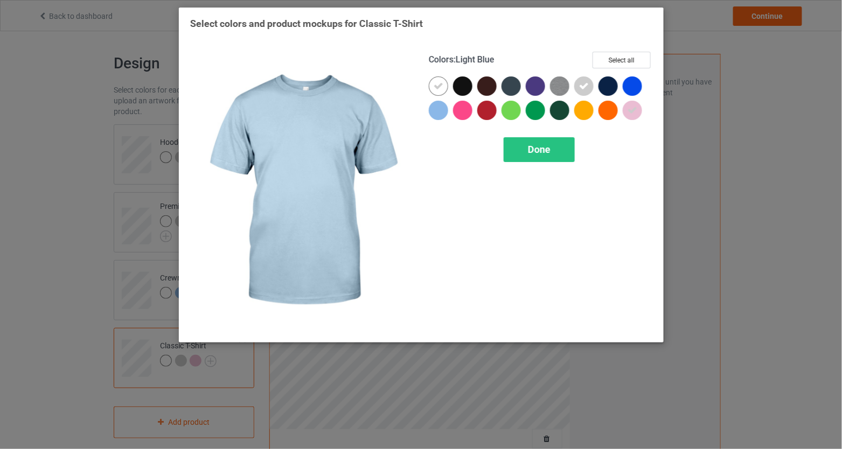
click at [440, 114] on div at bounding box center [438, 110] width 19 height 19
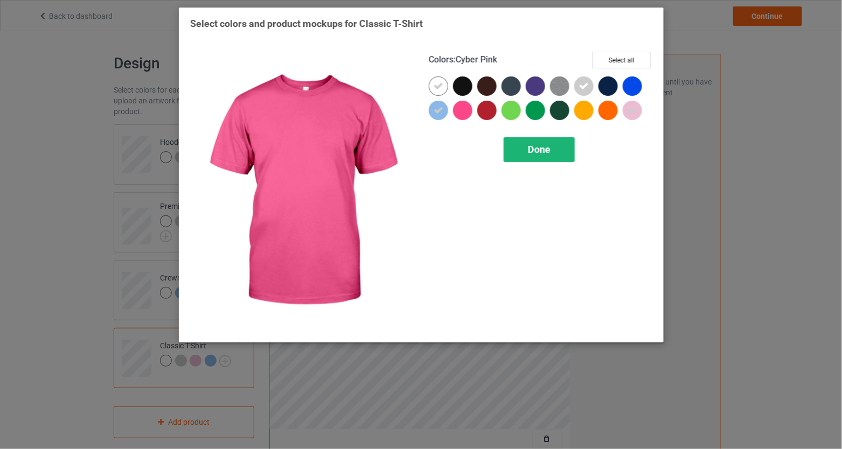
click at [529, 151] on span "Done" at bounding box center [539, 149] width 23 height 11
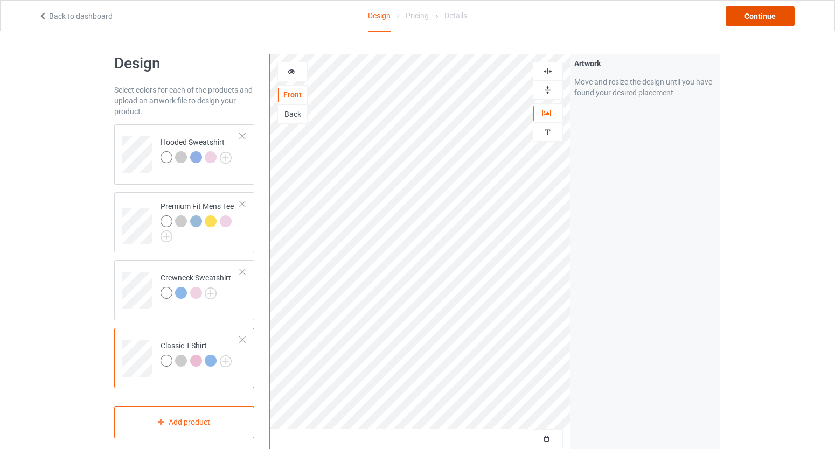
click at [775, 12] on div "Continue" at bounding box center [760, 15] width 69 height 19
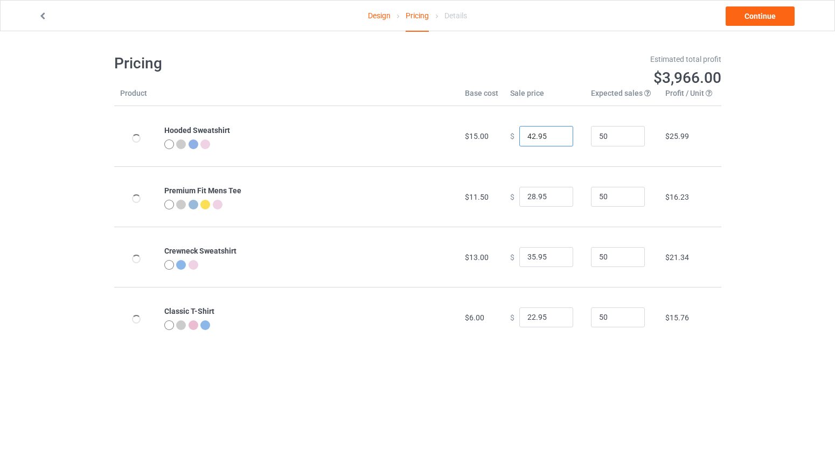
drag, startPoint x: 530, startPoint y: 136, endPoint x: 512, endPoint y: 137, distance: 17.3
click at [512, 137] on div "$ 42.95" at bounding box center [544, 136] width 69 height 20
type input "38.95"
click at [525, 194] on input "28.95" at bounding box center [546, 197] width 54 height 20
type input "23.95"
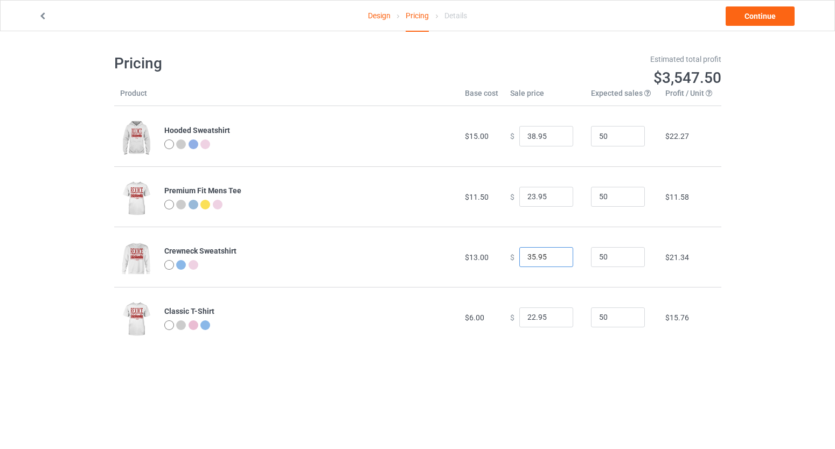
click at [531, 257] on input "35.95" at bounding box center [546, 257] width 54 height 20
type input "32.95"
click at [528, 314] on input "22.95" at bounding box center [546, 318] width 54 height 20
drag, startPoint x: 524, startPoint y: 316, endPoint x: 530, endPoint y: 316, distance: 5.9
click at [530, 316] on input "22.95" at bounding box center [546, 318] width 54 height 20
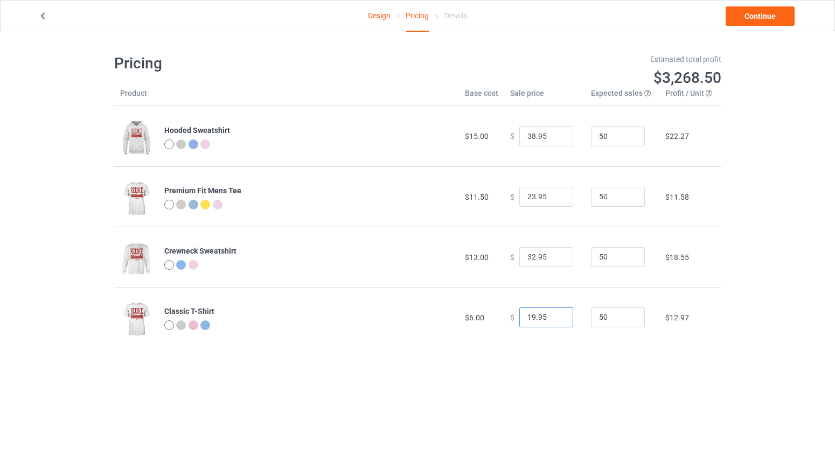
type input "19.95"
click at [753, 26] on div "Design Pricing Details Continue" at bounding box center [418, 16] width 774 height 30
click at [754, 24] on link "Continue" at bounding box center [760, 15] width 69 height 19
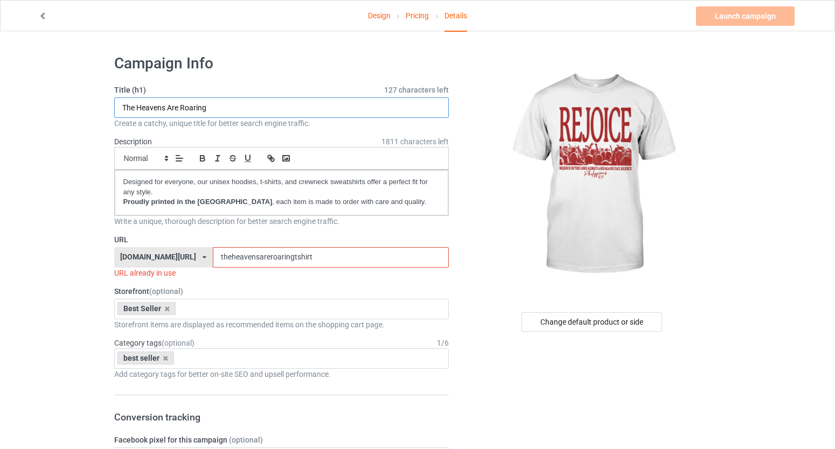
drag, startPoint x: 237, startPoint y: 109, endPoint x: 92, endPoint y: 101, distance: 145.2
click at [204, 108] on input "Philipians 4:4" at bounding box center [281, 108] width 335 height 20
click at [140, 109] on input "Philipians 4:4" at bounding box center [281, 108] width 335 height 20
type input "[DEMOGRAPHIC_DATA]:4"
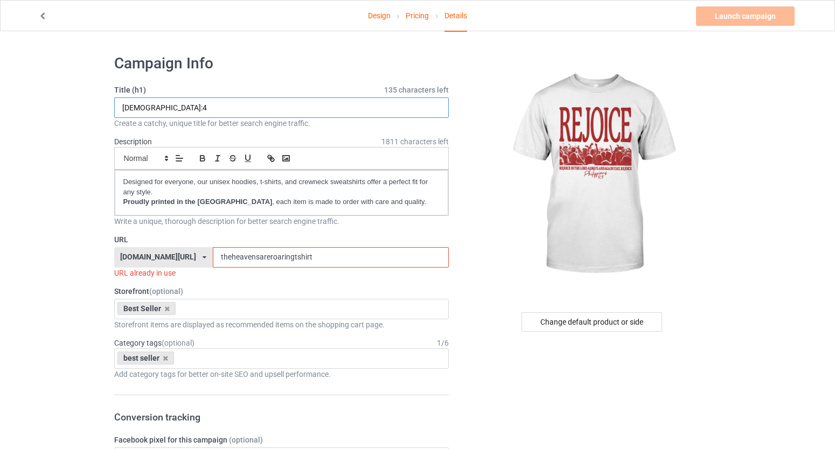
drag, startPoint x: 207, startPoint y: 106, endPoint x: 96, endPoint y: 107, distance: 111.0
drag, startPoint x: 404, startPoint y: 259, endPoint x: 232, endPoint y: 256, distance: 171.9
click at [232, 256] on div "[DOMAIN_NAME][URL] [DOMAIN_NAME][URL] [DOMAIN_NAME][URL] [DOMAIN_NAME][URL] 5ca…" at bounding box center [281, 257] width 335 height 20
paste input "[DEMOGRAPHIC_DATA]:4"
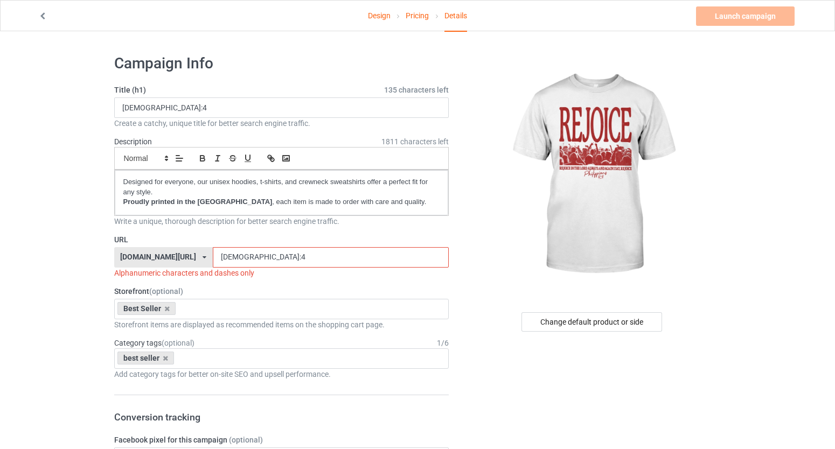
click at [297, 260] on input "[DEMOGRAPHIC_DATA]:4" at bounding box center [331, 257] width 236 height 20
click at [302, 259] on input "Philippians4:4" at bounding box center [331, 257] width 236 height 20
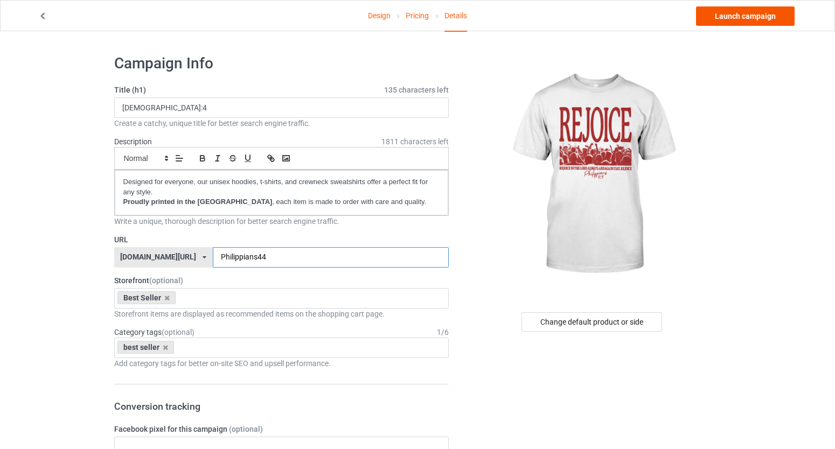
type input "Philippians44"
click at [735, 15] on link "Launch campaign" at bounding box center [745, 15] width 99 height 19
